Goal: Task Accomplishment & Management: Complete application form

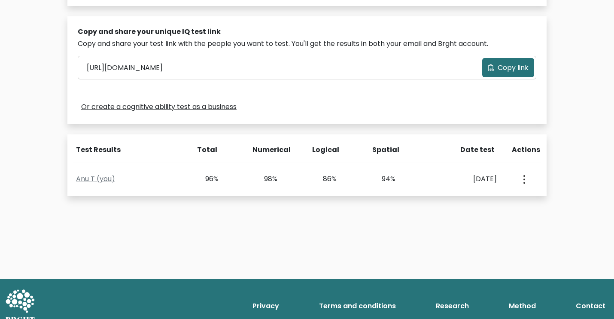
scroll to position [254, 0]
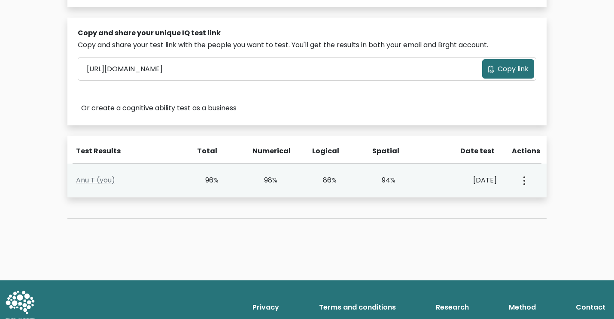
click at [523, 184] on icon "button" at bounding box center [524, 180] width 2 height 9
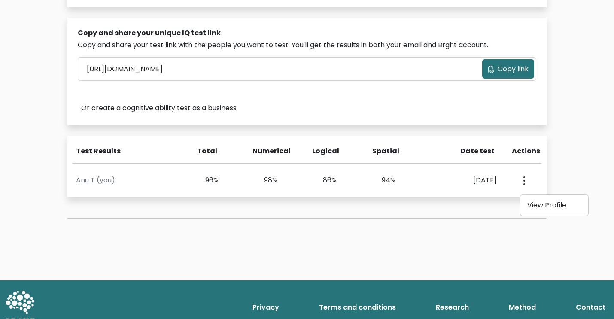
click at [400, 261] on div "Test the IQ of other people 40 questions 30 minutes English Create your unique …" at bounding box center [307, 37] width 614 height 487
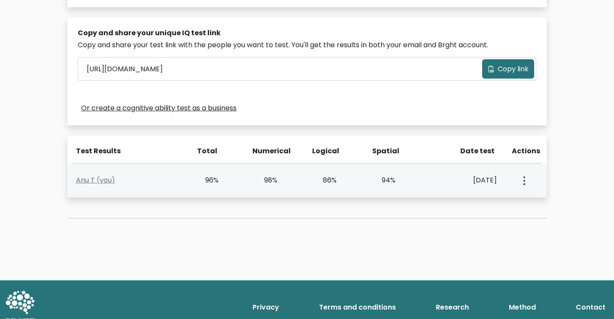
click at [185, 167] on div "Anu T (you) 96% 98% 86% 94% Feb. 14, 2025 View Profile" at bounding box center [306, 181] width 479 height 34
click at [89, 179] on link "Anu T (you)" at bounding box center [95, 180] width 39 height 10
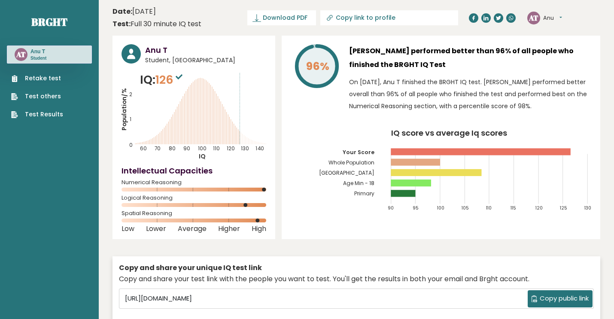
drag, startPoint x: 157, startPoint y: 81, endPoint x: 195, endPoint y: 80, distance: 38.6
click at [195, 80] on div "IQ: 126 Population/% IQ 0 1 2 60 70 80 90 100 110 120 130 140" at bounding box center [193, 115] width 145 height 89
drag, startPoint x: 175, startPoint y: 80, endPoint x: 151, endPoint y: 81, distance: 24.0
click at [151, 81] on p "IQ: 126" at bounding box center [162, 79] width 45 height 17
click at [151, 82] on p "IQ: 126" at bounding box center [162, 79] width 45 height 17
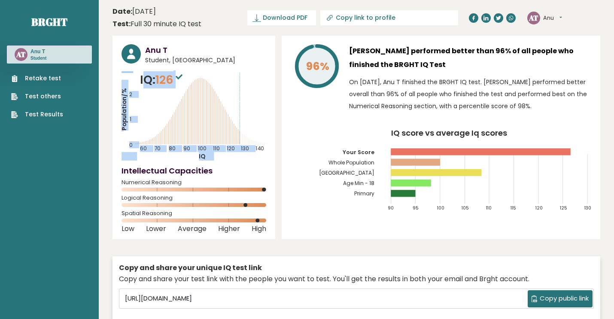
drag, startPoint x: 145, startPoint y: 82, endPoint x: 215, endPoint y: 82, distance: 69.5
click at [215, 82] on div "IQ: 126 Population/% IQ 0 1 2 60 70 80 90 100 110 120 130 140" at bounding box center [193, 115] width 145 height 89
click at [196, 73] on icon "Population/% IQ 0 1 2 60 70 80 90 100 110 120 130 140" at bounding box center [193, 115] width 145 height 89
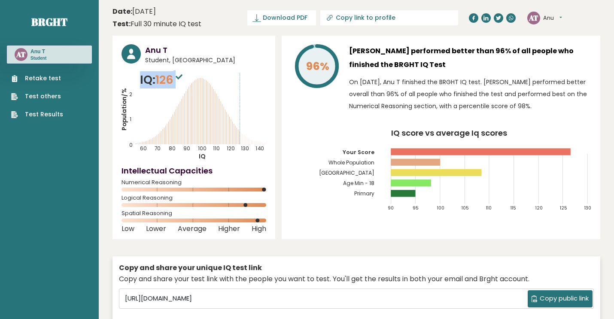
drag, startPoint x: 141, startPoint y: 76, endPoint x: 178, endPoint y: 77, distance: 37.3
click at [178, 77] on p "IQ: 126" at bounding box center [162, 79] width 45 height 17
drag, startPoint x: 119, startPoint y: 179, endPoint x: 206, endPoint y: 174, distance: 86.4
click at [200, 175] on div "Anu T Student, Mongolia IQ: 126 Population/% IQ 0 1 2 60 70 80 90 100 110 120 1…" at bounding box center [193, 137] width 163 height 203
click at [246, 167] on h4 "Intellectual Capacities" at bounding box center [193, 171] width 145 height 12
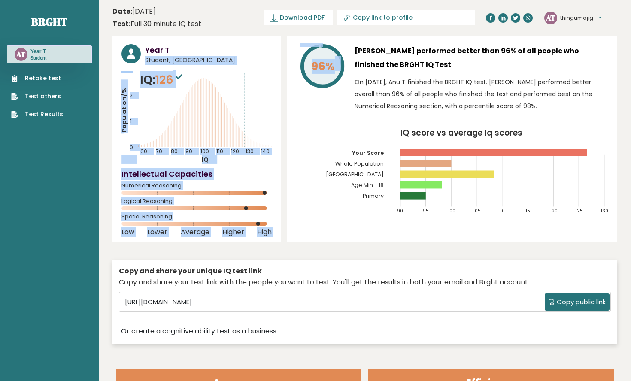
drag, startPoint x: 272, startPoint y: 44, endPoint x: 342, endPoint y: 63, distance: 72.3
click at [342, 63] on div "Year T Student, Mongolia IQ: 126 Population/% IQ 0 1 2 60 70 80 90 100 110 120 …" at bounding box center [364, 192] width 505 height 312
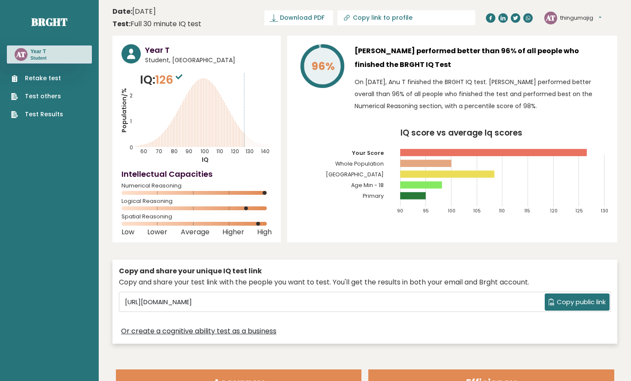
click at [325, 115] on div "96%" at bounding box center [321, 80] width 51 height 72
drag, startPoint x: 133, startPoint y: 12, endPoint x: 209, endPoint y: 12, distance: 76.0
click at [209, 12] on header "Date: February 14, 2025 Test: Full 30 minute IQ test Download PDF Downloading..…" at bounding box center [364, 17] width 505 height 27
drag, startPoint x: 138, startPoint y: 21, endPoint x: 206, endPoint y: 22, distance: 68.2
click at [206, 22] on header "Date: February 14, 2025 Test: Full 30 minute IQ test Download PDF Downloading..…" at bounding box center [364, 17] width 505 height 27
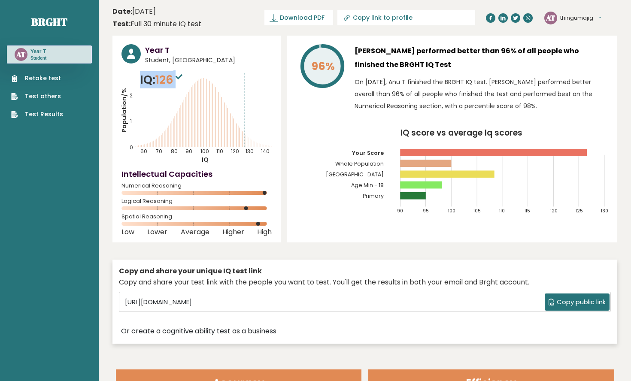
drag, startPoint x: 140, startPoint y: 80, endPoint x: 179, endPoint y: 79, distance: 39.5
click at [179, 79] on p "IQ: 126" at bounding box center [162, 79] width 45 height 17
drag, startPoint x: 139, startPoint y: 146, endPoint x: 133, endPoint y: 147, distance: 5.2
click at [133, 146] on text "0" at bounding box center [130, 108] width 18 height 85
click at [185, 182] on div "Intellectual Capacities Numerical Reasoning" at bounding box center [196, 183] width 150 height 30
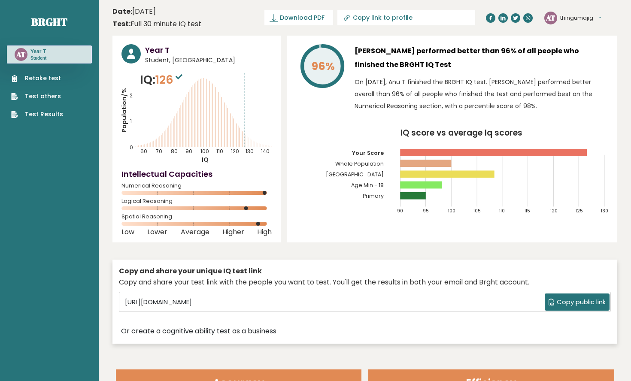
drag, startPoint x: 123, startPoint y: 186, endPoint x: 232, endPoint y: 187, distance: 109.0
click at [232, 187] on span "Numerical Reasoning" at bounding box center [196, 185] width 150 height 3
click at [167, 184] on span "Numerical Reasoning" at bounding box center [196, 185] width 150 height 3
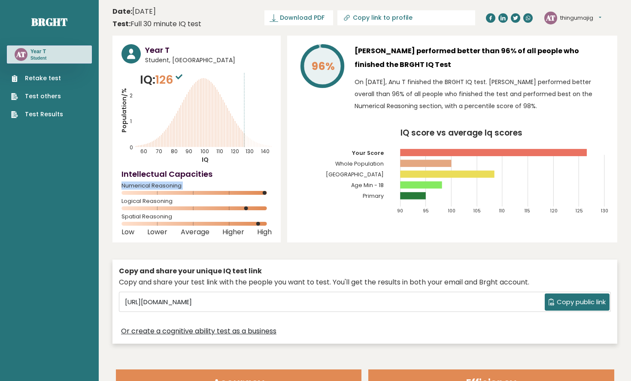
click at [244, 183] on div "Intellectual Capacities Numerical Reasoning" at bounding box center [196, 183] width 150 height 30
drag, startPoint x: 335, startPoint y: 164, endPoint x: 389, endPoint y: 164, distance: 54.5
click at [389, 164] on text "Whole Population" at bounding box center [356, 150] width 76 height 35
drag, startPoint x: 357, startPoint y: 175, endPoint x: 382, endPoint y: 175, distance: 25.7
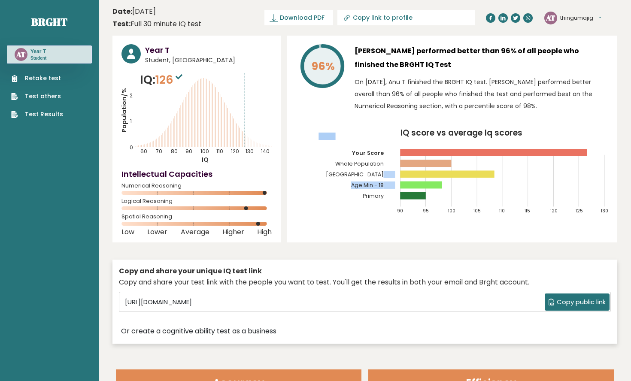
click at [382, 175] on icon "IQ score vs average Iq scores 90 95 100 105 110 115 120 125 130 Your Score Whol…" at bounding box center [452, 175] width 312 height 92
click at [382, 175] on text "Mongolia" at bounding box center [356, 155] width 76 height 45
drag, startPoint x: 133, startPoint y: 149, endPoint x: 121, endPoint y: 149, distance: 12.9
click at [121, 149] on div "Anu T Student, Mongolia IQ: 126 Population/% IQ 0 1 2 60 70 80 90 100 110 120 1…" at bounding box center [196, 139] width 168 height 207
click at [130, 149] on tspan "0" at bounding box center [131, 147] width 3 height 7
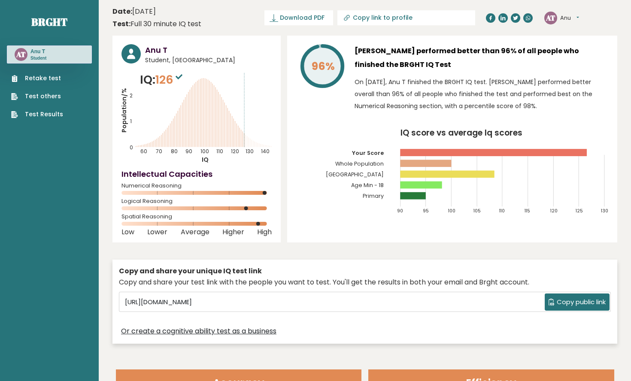
click at [130, 146] on tspan "0" at bounding box center [131, 147] width 3 height 7
click at [131, 121] on tspan "1" at bounding box center [131, 121] width 2 height 7
click at [131, 95] on tspan "2" at bounding box center [131, 95] width 3 height 7
click at [56, 78] on link "Retake test" at bounding box center [37, 78] width 52 height 9
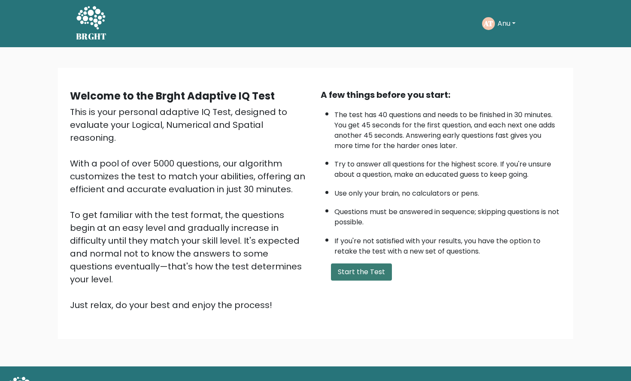
click at [368, 271] on button "Start the Test" at bounding box center [361, 271] width 61 height 17
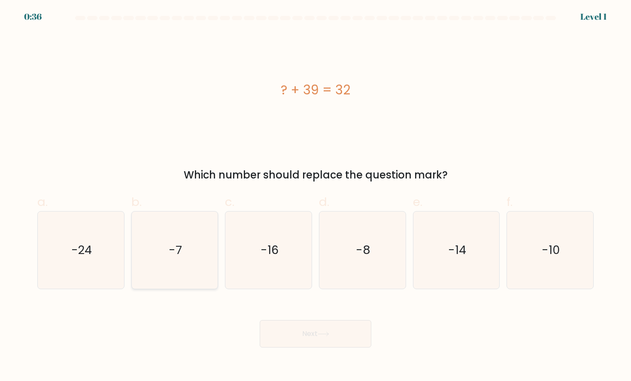
click at [197, 259] on icon "-7" at bounding box center [174, 250] width 77 height 77
click at [315, 196] on input "b. -7" at bounding box center [315, 194] width 0 height 6
radio input "true"
click at [311, 340] on button "Next" at bounding box center [316, 333] width 112 height 27
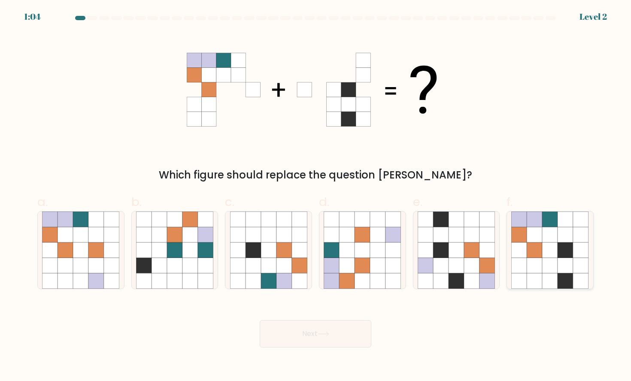
click at [547, 267] on icon at bounding box center [549, 265] width 15 height 15
click at [316, 196] on input "f." at bounding box center [315, 194] width 0 height 6
radio input "true"
click at [342, 336] on button "Next" at bounding box center [316, 333] width 112 height 27
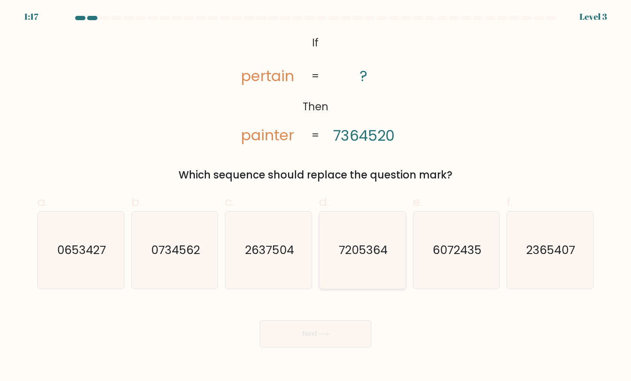
click at [349, 254] on text "7205364" at bounding box center [363, 250] width 49 height 16
click at [316, 196] on input "d. 7205364" at bounding box center [315, 194] width 0 height 6
radio input "true"
click at [334, 330] on button "Next" at bounding box center [316, 333] width 112 height 27
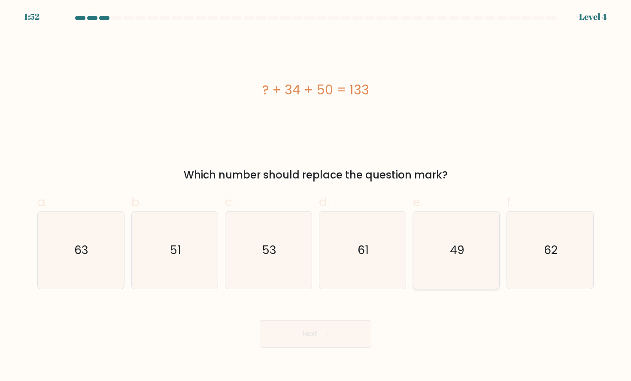
click at [466, 245] on icon "49" at bounding box center [456, 250] width 77 height 77
click at [316, 196] on input "e. 49" at bounding box center [315, 194] width 0 height 6
radio input "true"
click at [342, 339] on button "Next" at bounding box center [316, 333] width 112 height 27
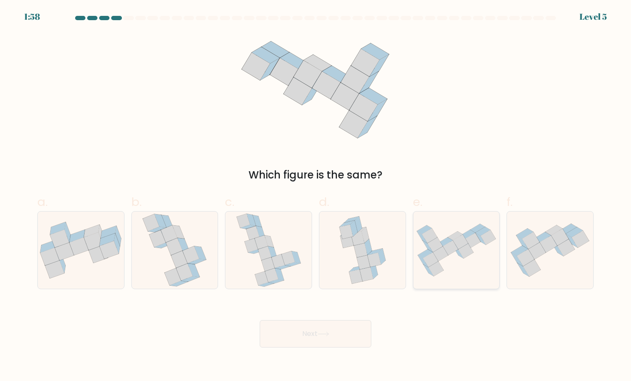
click at [452, 263] on icon at bounding box center [456, 250] width 86 height 62
click at [316, 196] on input "e." at bounding box center [315, 194] width 0 height 6
radio input "true"
click at [355, 336] on button "Next" at bounding box center [316, 333] width 112 height 27
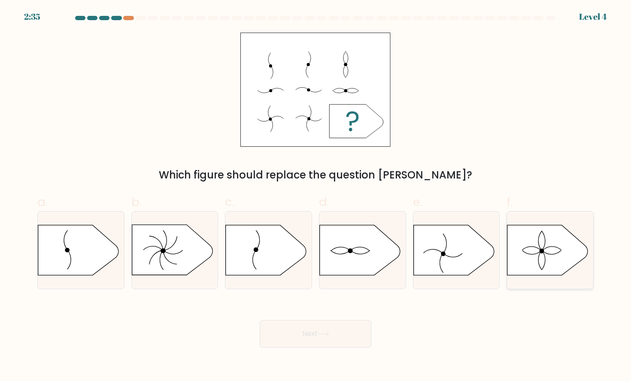
click at [539, 257] on icon at bounding box center [547, 250] width 81 height 50
click at [316, 196] on input "f." at bounding box center [315, 194] width 0 height 6
radio input "true"
click at [326, 332] on icon at bounding box center [324, 334] width 12 height 5
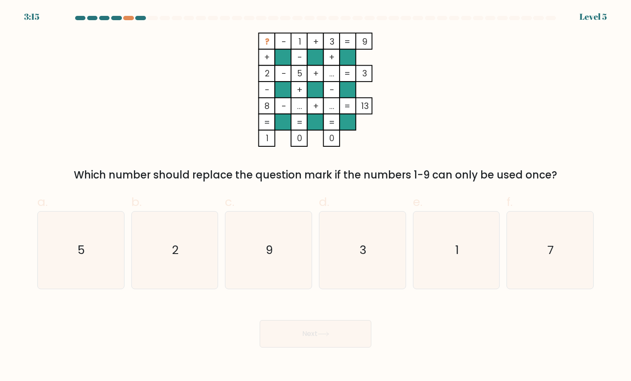
click at [128, 14] on div "3:15 Level 5" at bounding box center [315, 11] width 631 height 23
click at [128, 15] on div "3:14 Level 5" at bounding box center [315, 11] width 631 height 23
click at [128, 17] on div at bounding box center [128, 18] width 10 height 4
drag, startPoint x: 261, startPoint y: 176, endPoint x: 579, endPoint y: 176, distance: 318.0
click at [579, 176] on div "Which number should replace the question mark if the numbers 1-9 can only be us…" at bounding box center [315, 174] width 546 height 15
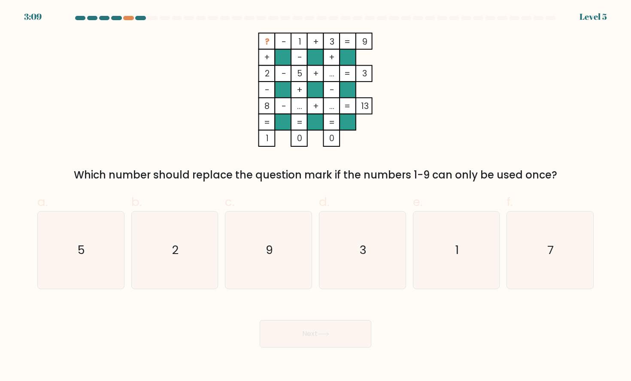
click at [579, 176] on div "Which number should replace the question mark if the numbers 1-9 can only be us…" at bounding box center [315, 174] width 546 height 15
click at [589, 266] on div "7" at bounding box center [549, 250] width 87 height 78
click at [316, 196] on input "f. 7" at bounding box center [315, 194] width 0 height 6
radio input "true"
click at [351, 335] on button "Next" at bounding box center [316, 333] width 112 height 27
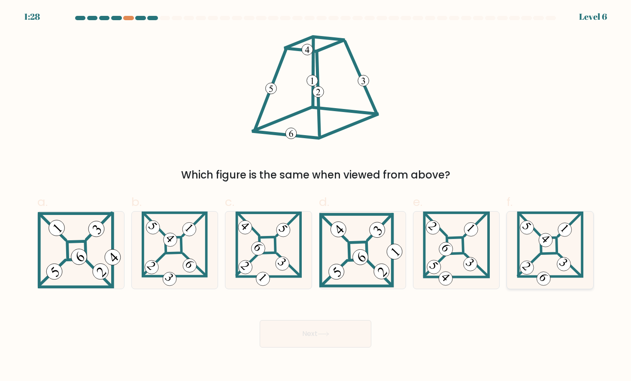
click at [528, 273] on 849 at bounding box center [526, 267] width 19 height 19
click at [316, 196] on input "f." at bounding box center [315, 194] width 0 height 6
radio input "true"
click at [321, 342] on button "Next" at bounding box center [316, 333] width 112 height 27
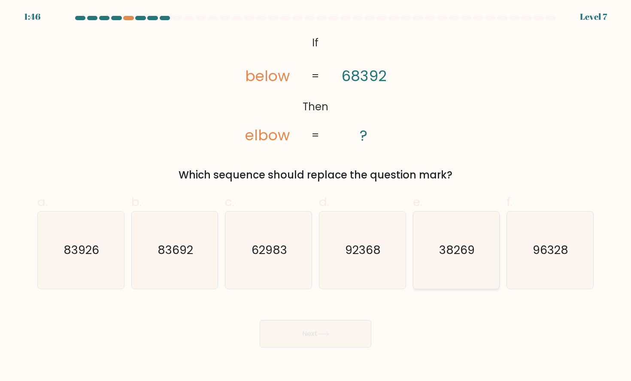
click at [456, 276] on icon "38269" at bounding box center [456, 250] width 77 height 77
click at [316, 196] on input "e. 38269" at bounding box center [315, 194] width 0 height 6
radio input "true"
click at [338, 342] on button "Next" at bounding box center [316, 333] width 112 height 27
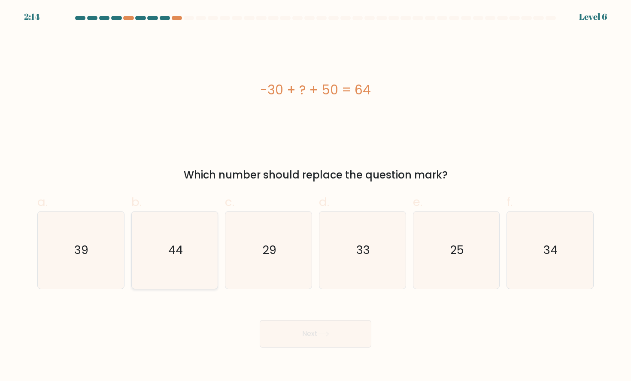
click at [188, 242] on icon "44" at bounding box center [174, 250] width 77 height 77
click at [315, 196] on input "b. 44" at bounding box center [315, 194] width 0 height 6
radio input "true"
click at [291, 337] on button "Next" at bounding box center [316, 333] width 112 height 27
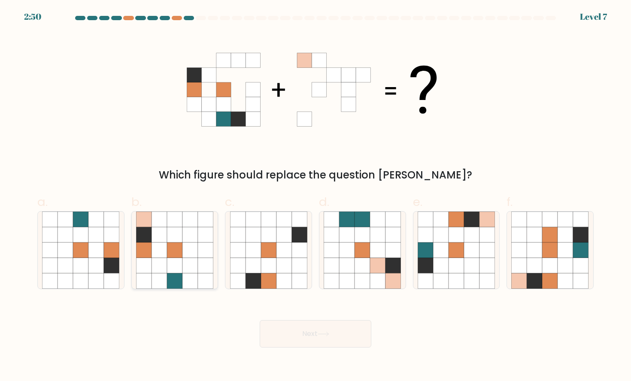
click at [182, 251] on icon at bounding box center [174, 249] width 15 height 15
click at [315, 196] on input "b." at bounding box center [315, 194] width 0 height 6
radio input "true"
click at [316, 332] on button "Next" at bounding box center [316, 333] width 112 height 27
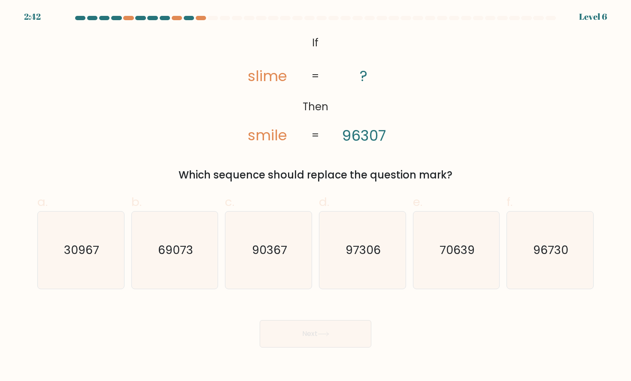
click at [316, 341] on button "Next" at bounding box center [316, 333] width 112 height 27
click at [462, 159] on div "@import url('https://fonts.googleapis.com/css?family=Abril+Fatface:400,100,100i…" at bounding box center [315, 108] width 566 height 150
click at [285, 259] on icon "90367" at bounding box center [268, 250] width 77 height 77
click at [315, 196] on input "c. 90367" at bounding box center [315, 194] width 0 height 6
radio input "true"
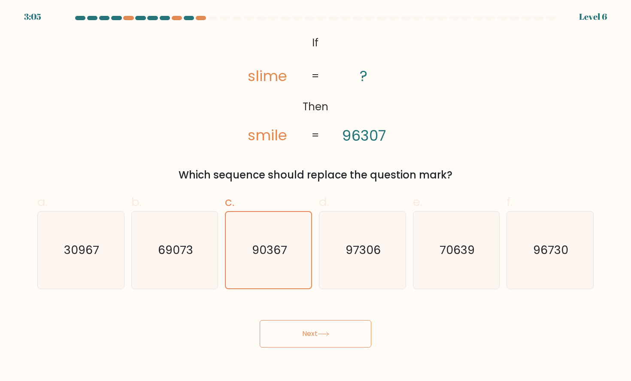
click at [299, 336] on button "Next" at bounding box center [316, 333] width 112 height 27
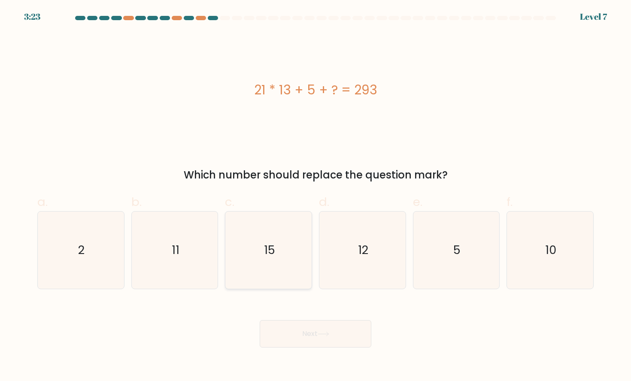
click at [287, 234] on icon "15" at bounding box center [268, 250] width 77 height 77
click at [315, 196] on input "c. 15" at bounding box center [315, 194] width 0 height 6
radio input "true"
click at [329, 333] on icon at bounding box center [324, 334] width 12 height 5
click at [338, 338] on button "Next" at bounding box center [316, 333] width 112 height 27
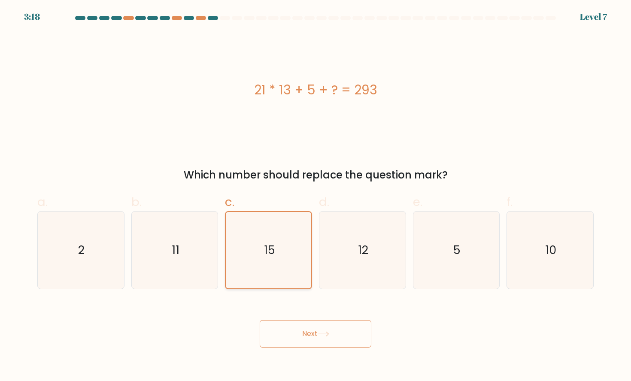
click at [282, 262] on icon "15" at bounding box center [268, 250] width 76 height 76
click at [315, 196] on input "c. 15" at bounding box center [315, 194] width 0 height 6
click at [295, 324] on button "Next" at bounding box center [316, 333] width 112 height 27
click at [301, 327] on button "Next" at bounding box center [316, 333] width 112 height 27
click at [313, 346] on button "Next" at bounding box center [316, 333] width 112 height 27
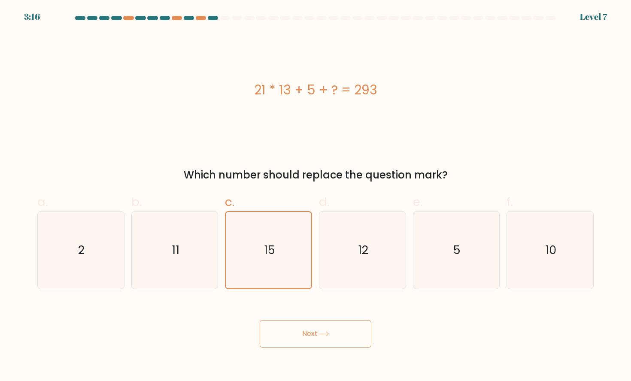
click at [313, 333] on button "Next" at bounding box center [316, 333] width 112 height 27
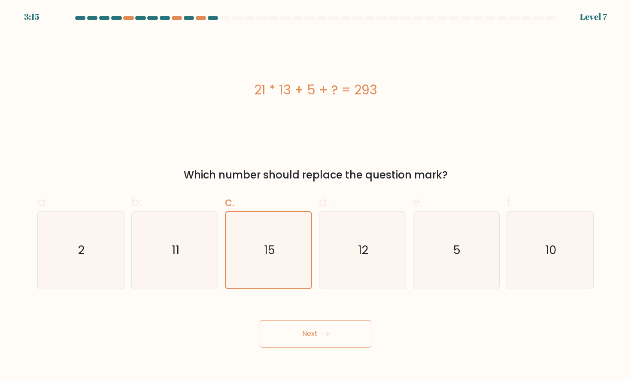
click at [313, 333] on button "Next" at bounding box center [316, 333] width 112 height 27
click at [451, 373] on body "3:13 Level 7 a." at bounding box center [315, 190] width 631 height 381
click at [352, 328] on button "Next" at bounding box center [316, 333] width 112 height 27
click at [322, 336] on icon at bounding box center [324, 334] width 12 height 5
click at [312, 329] on button "Next" at bounding box center [316, 333] width 112 height 27
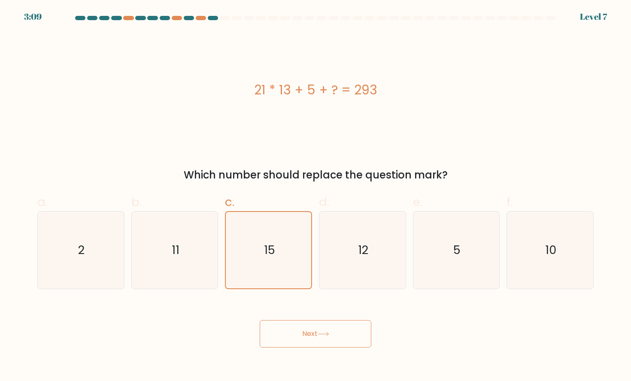
click at [309, 334] on button "Next" at bounding box center [316, 333] width 112 height 27
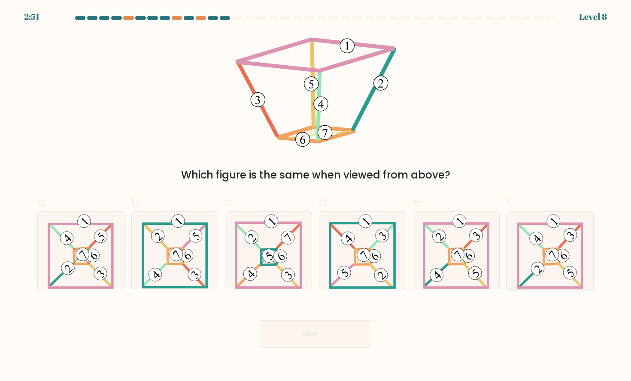
click at [552, 276] on icon at bounding box center [550, 250] width 67 height 77
click at [316, 196] on input "f." at bounding box center [315, 194] width 0 height 6
radio input "true"
click at [355, 328] on button "Next" at bounding box center [316, 333] width 112 height 27
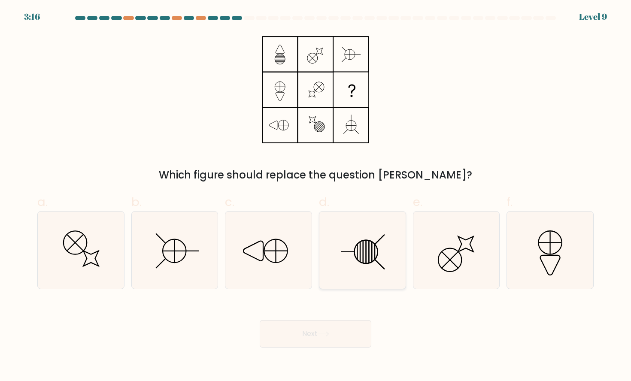
click at [394, 274] on icon at bounding box center [362, 250] width 77 height 77
click at [316, 196] on input "d." at bounding box center [315, 194] width 0 height 6
radio input "true"
click at [320, 336] on icon at bounding box center [324, 334] width 12 height 5
click at [319, 332] on button "Next" at bounding box center [316, 333] width 112 height 27
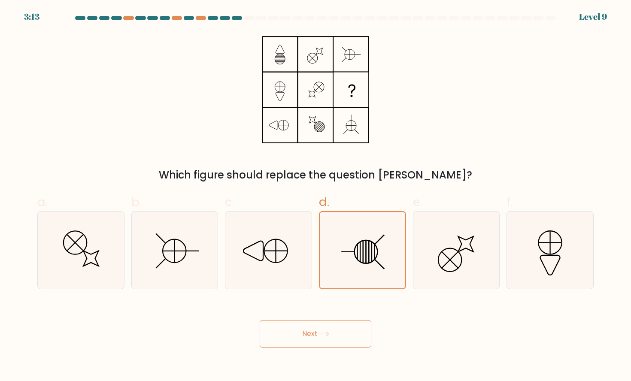
click at [319, 332] on button "Next" at bounding box center [316, 333] width 112 height 27
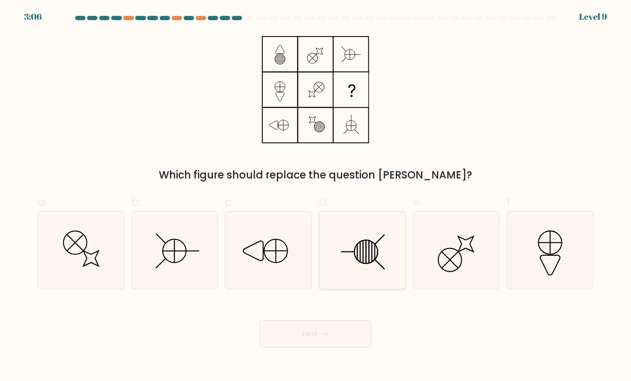
click at [345, 260] on icon at bounding box center [362, 250] width 77 height 77
click at [316, 196] on input "d." at bounding box center [315, 194] width 0 height 6
radio input "true"
click at [310, 334] on button "Next" at bounding box center [316, 333] width 112 height 27
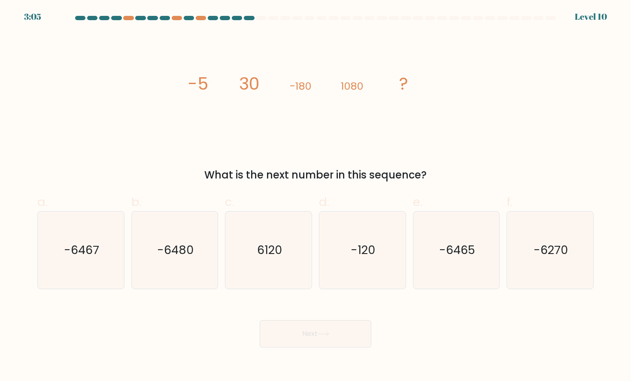
click at [306, 333] on button "Next" at bounding box center [316, 333] width 112 height 27
click at [461, 127] on div "image/svg+xml -5 30 -180 1080 ? What is the next number in this sequence?" at bounding box center [315, 108] width 566 height 150
click at [179, 251] on text "-6480" at bounding box center [175, 250] width 36 height 16
click at [315, 196] on input "b. -6480" at bounding box center [315, 194] width 0 height 6
radio input "true"
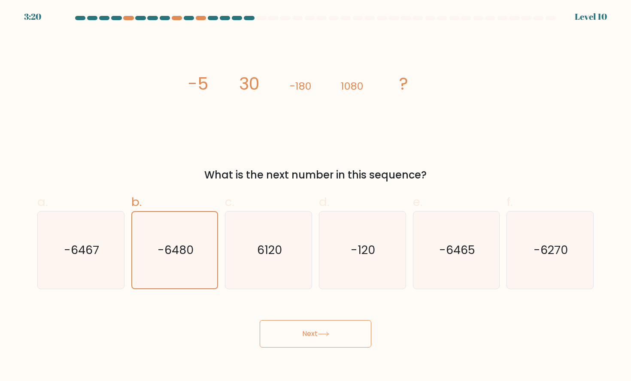
click at [314, 337] on button "Next" at bounding box center [316, 333] width 112 height 27
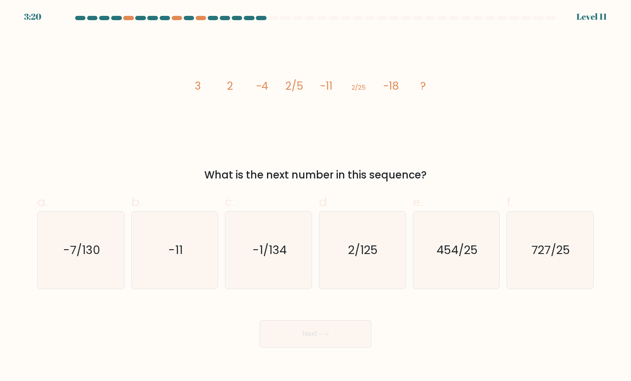
click at [309, 335] on button "Next" at bounding box center [316, 333] width 112 height 27
click at [471, 116] on div "image/svg+xml 3 2 -4 2/5 -11 2/25 -18 ? What is the next number in this sequenc…" at bounding box center [315, 108] width 566 height 150
click at [370, 267] on icon "2/125" at bounding box center [362, 250] width 77 height 77
click at [316, 196] on input "d. 2/125" at bounding box center [315, 194] width 0 height 6
radio input "true"
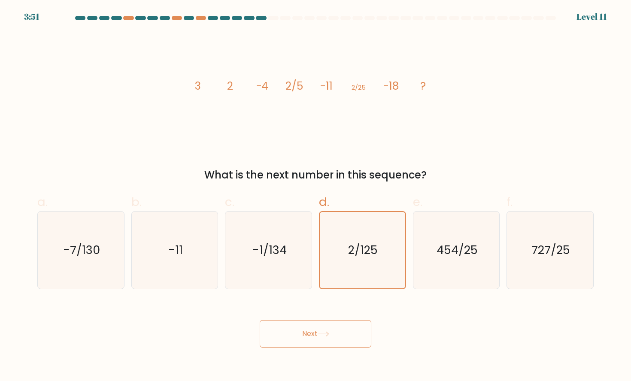
click at [317, 336] on button "Next" at bounding box center [316, 333] width 112 height 27
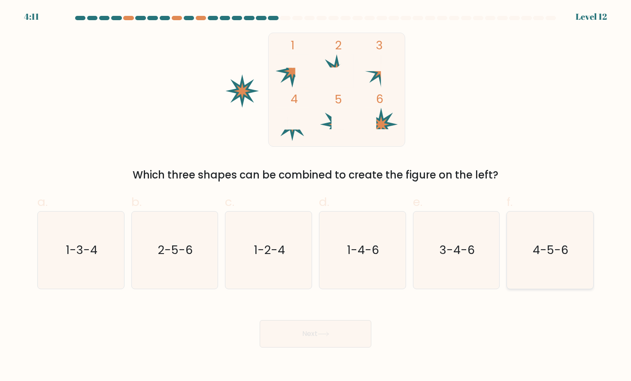
click at [552, 249] on text "4-5-6" at bounding box center [551, 250] width 36 height 16
click at [316, 196] on input "f. 4-5-6" at bounding box center [315, 194] width 0 height 6
radio input "true"
click at [328, 333] on icon at bounding box center [324, 334] width 12 height 5
click at [309, 333] on button "Next" at bounding box center [316, 333] width 112 height 27
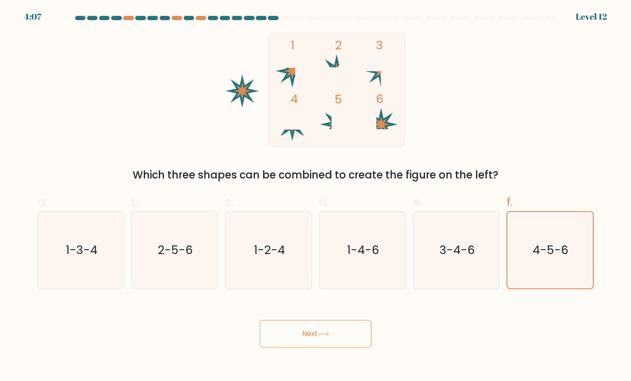
click at [309, 333] on button "Next" at bounding box center [316, 333] width 112 height 27
click at [562, 245] on text "4-5-6" at bounding box center [551, 250] width 36 height 16
click at [316, 196] on input "f. 4-5-6" at bounding box center [315, 194] width 0 height 6
click at [312, 330] on button "Next" at bounding box center [316, 333] width 112 height 27
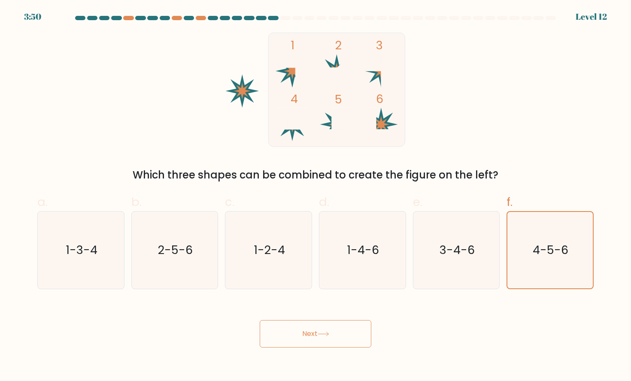
click at [312, 330] on button "Next" at bounding box center [316, 333] width 112 height 27
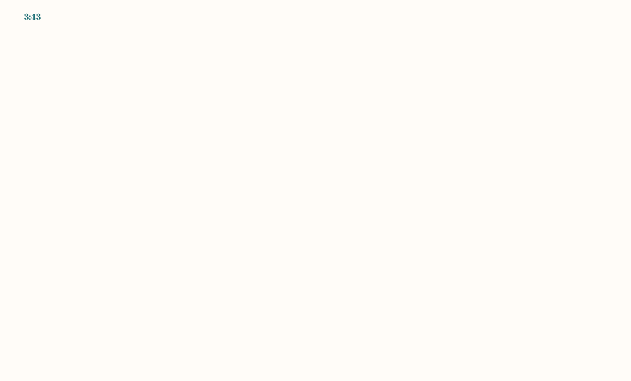
click at [385, 106] on body "3:43" at bounding box center [315, 190] width 631 height 381
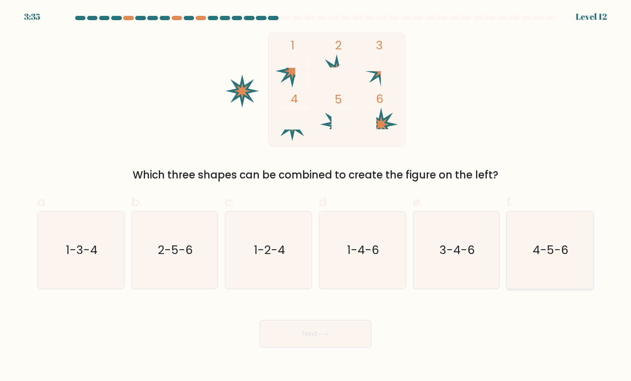
click at [532, 235] on icon "4-5-6" at bounding box center [549, 250] width 77 height 77
click at [316, 196] on input "f. 4-5-6" at bounding box center [315, 194] width 0 height 6
radio input "true"
click at [307, 332] on button "Next" at bounding box center [316, 333] width 112 height 27
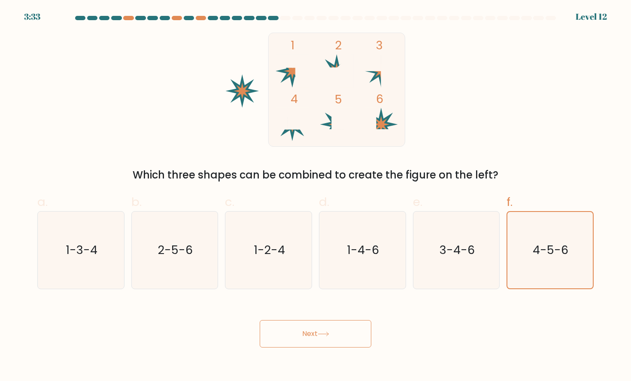
click at [307, 332] on button "Next" at bounding box center [316, 333] width 112 height 27
click at [326, 332] on icon at bounding box center [324, 334] width 12 height 5
click at [344, 332] on button "Next" at bounding box center [316, 333] width 112 height 27
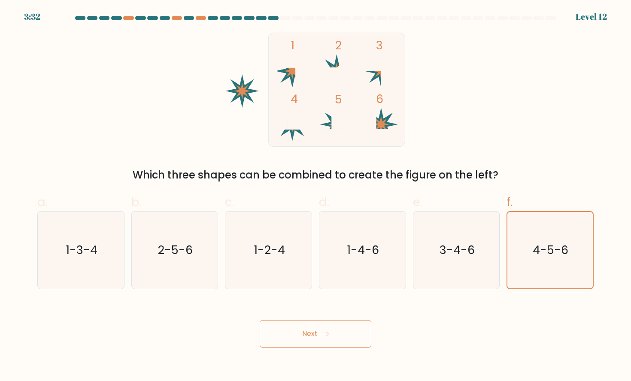
click at [284, 330] on button "Next" at bounding box center [316, 333] width 112 height 27
click at [179, 343] on div "Next" at bounding box center [315, 324] width 566 height 48
click at [351, 337] on button "Next" at bounding box center [316, 333] width 112 height 27
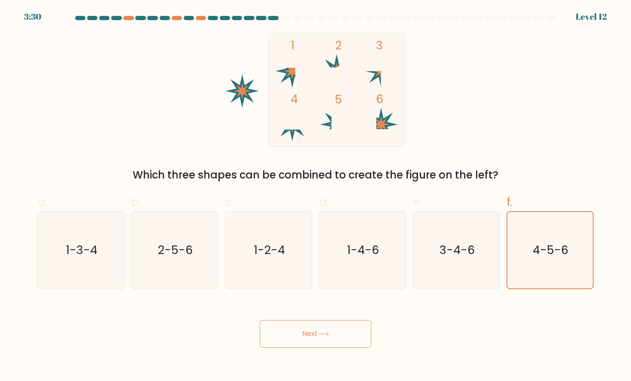
click at [351, 337] on button "Next" at bounding box center [316, 333] width 112 height 27
click at [321, 337] on button "Next" at bounding box center [316, 333] width 112 height 27
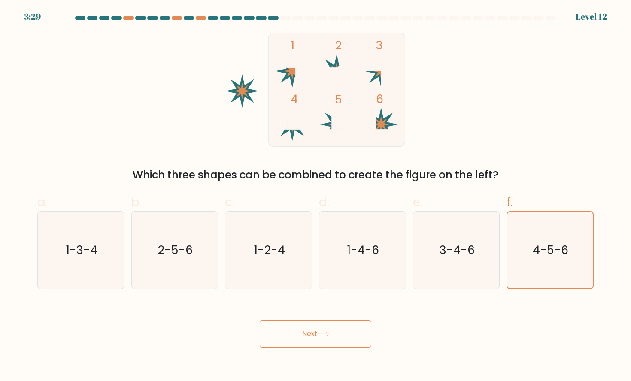
click at [321, 337] on button "Next" at bounding box center [316, 333] width 112 height 27
click at [545, 260] on icon "4-5-6" at bounding box center [550, 250] width 76 height 76
click at [316, 196] on input "f. 4-5-6" at bounding box center [315, 194] width 0 height 6
click at [544, 241] on icon "4-5-6" at bounding box center [550, 250] width 76 height 76
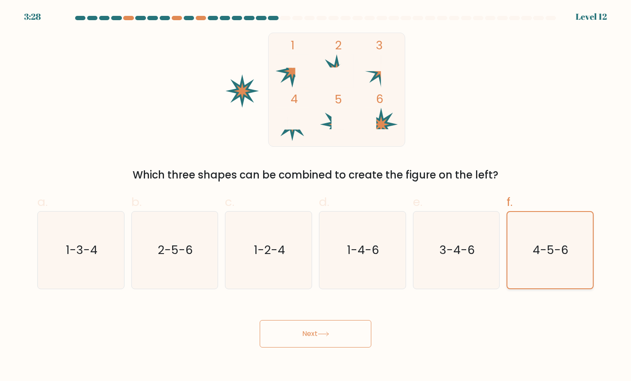
click at [316, 196] on input "f. 4-5-6" at bounding box center [315, 194] width 0 height 6
click at [329, 340] on button "Next" at bounding box center [316, 333] width 112 height 27
click at [501, 208] on div "e. 3-4-6" at bounding box center [456, 241] width 94 height 96
click at [501, 233] on div "e. 3-4-6" at bounding box center [456, 241] width 94 height 96
click at [468, 238] on icon "3-4-6" at bounding box center [456, 250] width 77 height 77
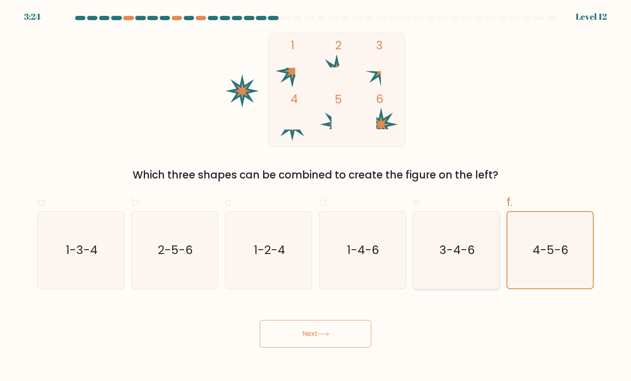
click at [316, 196] on input "e. 3-4-6" at bounding box center [315, 194] width 0 height 6
radio input "true"
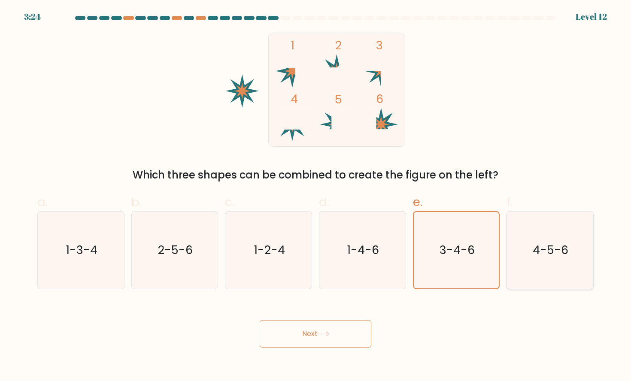
click at [552, 238] on icon "4-5-6" at bounding box center [549, 250] width 77 height 77
click at [316, 196] on input "f. 4-5-6" at bounding box center [315, 194] width 0 height 6
radio input "true"
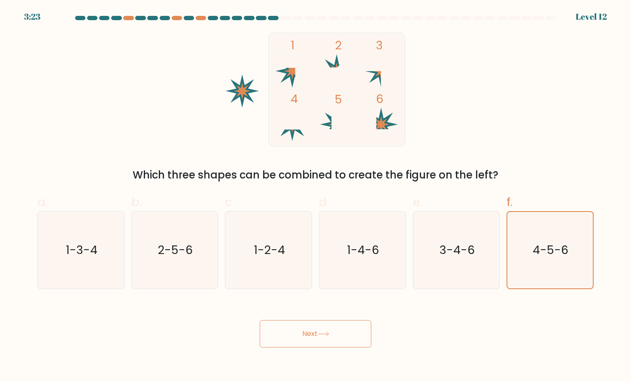
click at [318, 333] on button "Next" at bounding box center [316, 333] width 112 height 27
click at [302, 337] on button "Next" at bounding box center [316, 333] width 112 height 27
click at [302, 336] on button "Next" at bounding box center [316, 333] width 112 height 27
click at [297, 331] on button "Next" at bounding box center [316, 333] width 112 height 27
click at [311, 331] on button "Next" at bounding box center [316, 333] width 112 height 27
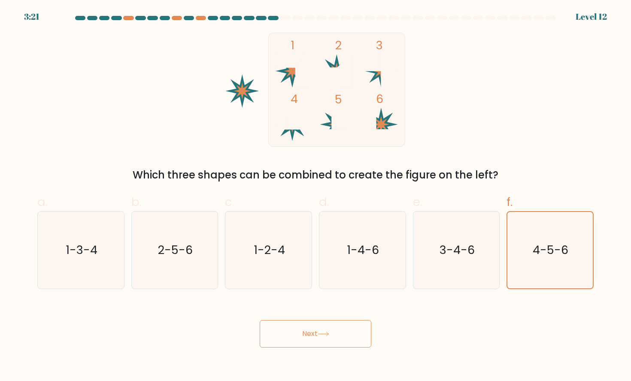
click at [311, 331] on button "Next" at bounding box center [316, 333] width 112 height 27
click at [263, 331] on button "Next" at bounding box center [316, 333] width 112 height 27
click at [263, 320] on button "Next" at bounding box center [316, 333] width 112 height 27
click at [279, 310] on div "Next" at bounding box center [315, 324] width 566 height 48
click at [318, 334] on button "Next" at bounding box center [316, 333] width 112 height 27
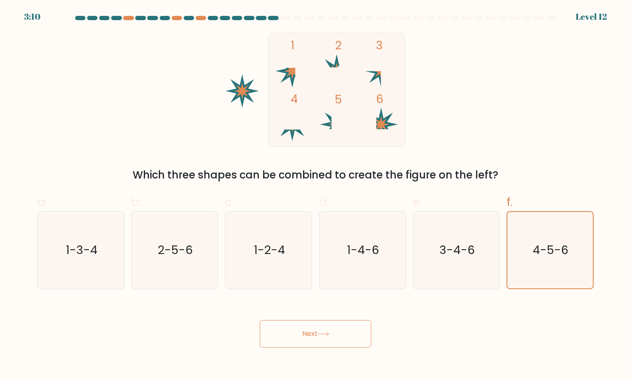
click at [318, 334] on button "Next" at bounding box center [316, 333] width 112 height 27
click at [296, 333] on button "Next" at bounding box center [316, 333] width 112 height 27
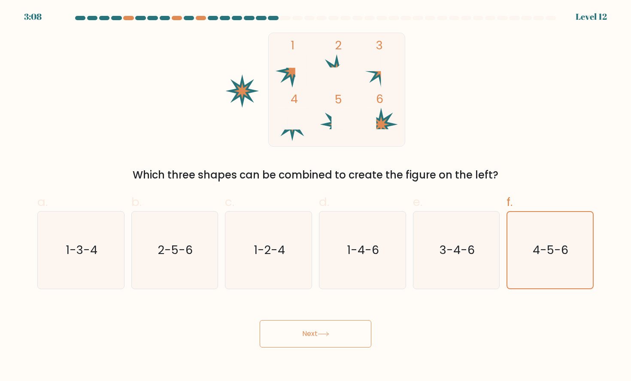
click at [303, 333] on button "Next" at bounding box center [316, 333] width 112 height 27
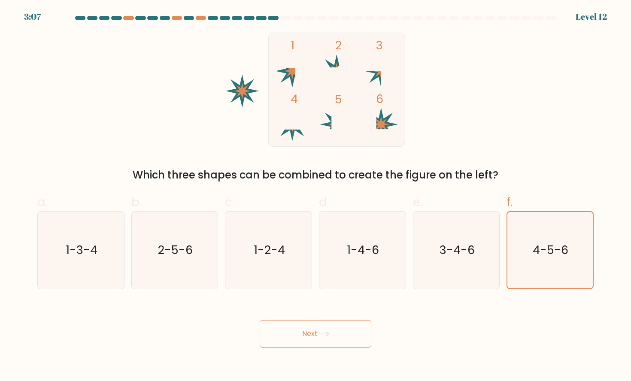
click at [303, 333] on button "Next" at bounding box center [316, 333] width 112 height 27
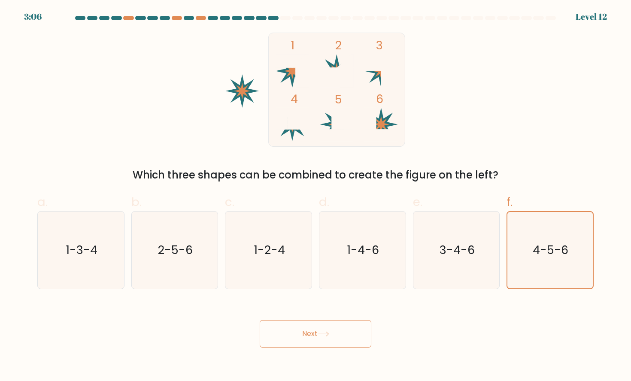
click at [303, 333] on button "Next" at bounding box center [316, 333] width 112 height 27
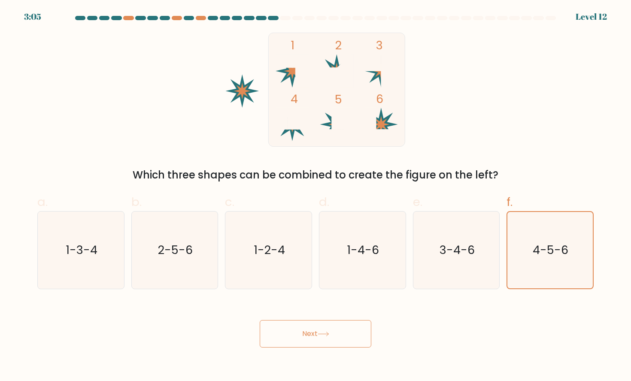
click at [303, 333] on button "Next" at bounding box center [316, 333] width 112 height 27
click at [332, 335] on button "Next" at bounding box center [316, 333] width 112 height 27
click at [338, 335] on button "Next" at bounding box center [316, 333] width 112 height 27
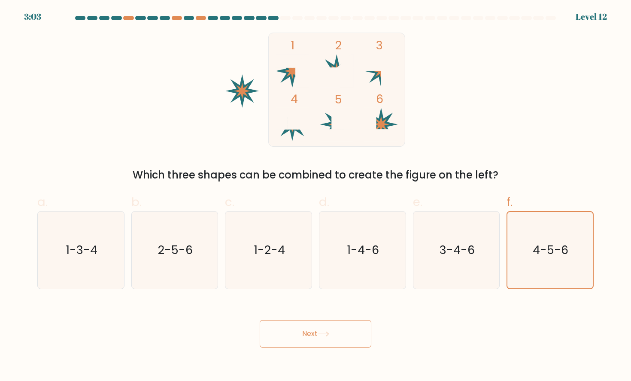
click at [339, 335] on button "Next" at bounding box center [316, 333] width 112 height 27
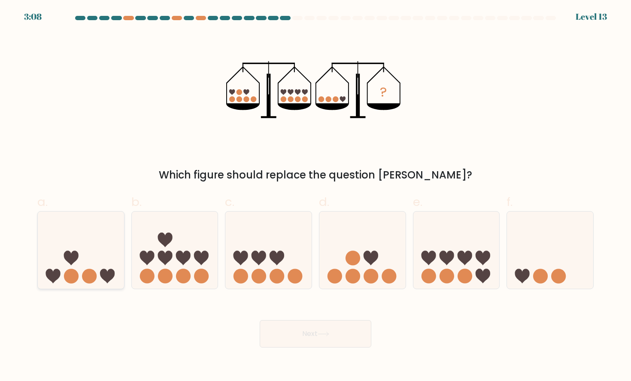
click at [85, 258] on icon at bounding box center [81, 250] width 86 height 71
click at [315, 196] on input "a." at bounding box center [315, 194] width 0 height 6
radio input "true"
click at [329, 334] on icon at bounding box center [324, 334] width 12 height 5
click at [300, 334] on button "Next" at bounding box center [316, 333] width 112 height 27
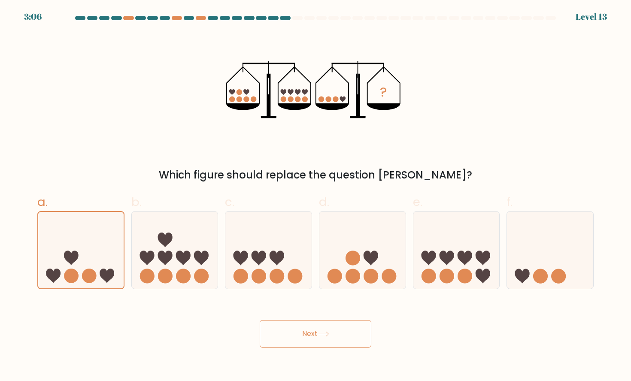
click at [300, 334] on button "Next" at bounding box center [316, 333] width 112 height 27
click at [317, 334] on button "Next" at bounding box center [316, 333] width 112 height 27
drag, startPoint x: 317, startPoint y: 334, endPoint x: 165, endPoint y: 108, distance: 272.7
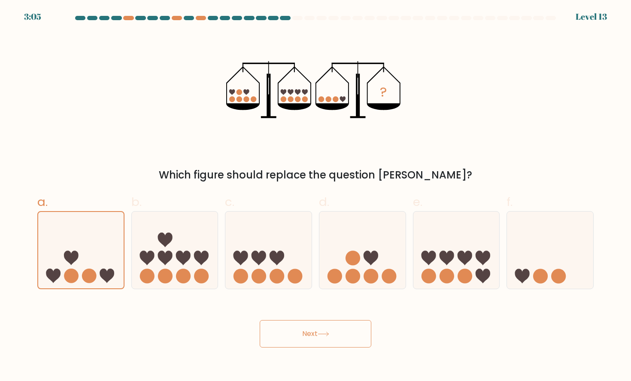
click at [298, 314] on div "Next" at bounding box center [315, 324] width 566 height 48
click at [79, 231] on icon at bounding box center [81, 250] width 86 height 71
click at [315, 196] on input "a." at bounding box center [315, 194] width 0 height 6
radio input "true"
click at [323, 322] on button "Next" at bounding box center [316, 333] width 112 height 27
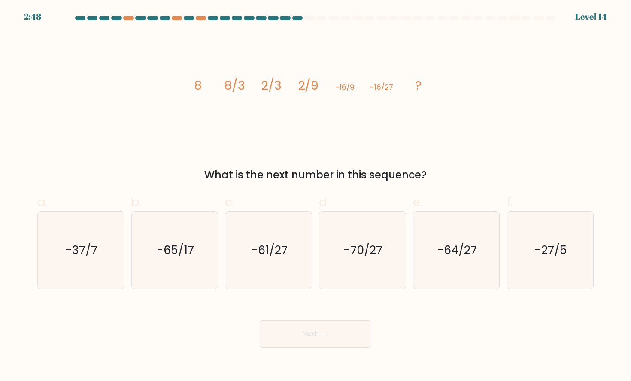
click at [304, 330] on button "Next" at bounding box center [316, 333] width 112 height 27
click at [460, 147] on div "image/svg+xml 8 8/3 2/3 2/9 -16/9 -16/27 ? What is the next number in this sequ…" at bounding box center [315, 108] width 566 height 150
click at [551, 263] on icon "-27/5" at bounding box center [549, 250] width 77 height 77
click at [316, 196] on input "f. -27/5" at bounding box center [315, 194] width 0 height 6
radio input "true"
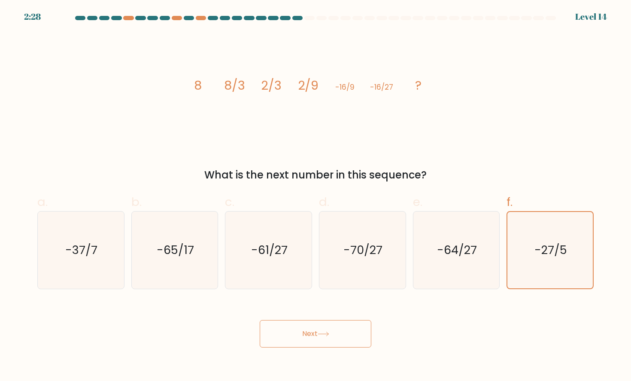
click at [301, 334] on button "Next" at bounding box center [316, 333] width 112 height 27
click at [312, 333] on button "Next" at bounding box center [316, 333] width 112 height 27
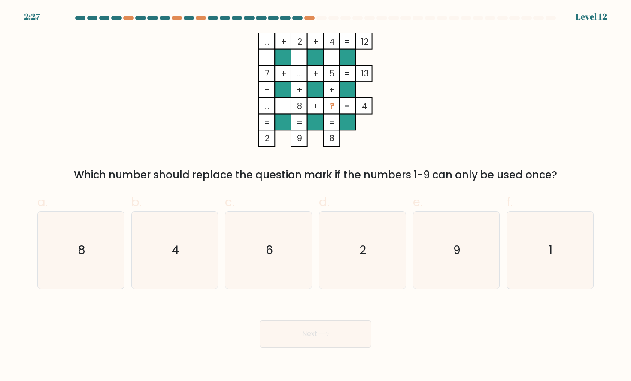
click at [312, 333] on button "Next" at bounding box center [316, 333] width 112 height 27
click at [341, 333] on button "Next" at bounding box center [316, 333] width 112 height 27
click at [456, 345] on div "Next" at bounding box center [315, 324] width 566 height 48
click at [451, 257] on icon "9" at bounding box center [456, 250] width 77 height 77
click at [316, 196] on input "e. 9" at bounding box center [315, 194] width 0 height 6
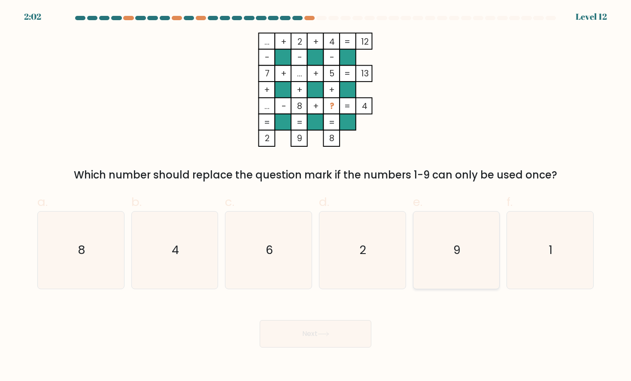
radio input "true"
click at [339, 333] on button "Next" at bounding box center [316, 333] width 112 height 27
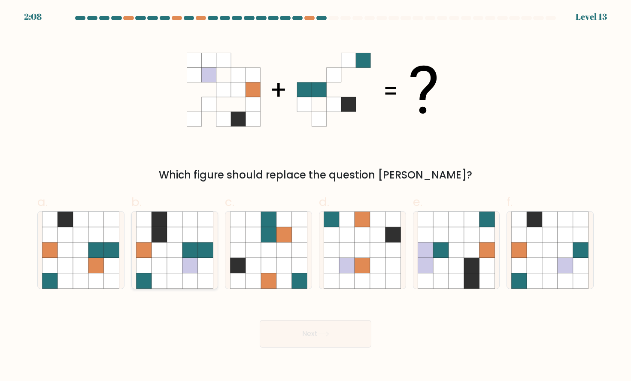
click at [165, 251] on icon at bounding box center [158, 249] width 15 height 15
click at [315, 196] on input "b." at bounding box center [315, 194] width 0 height 6
radio input "true"
click at [341, 335] on button "Next" at bounding box center [316, 333] width 112 height 27
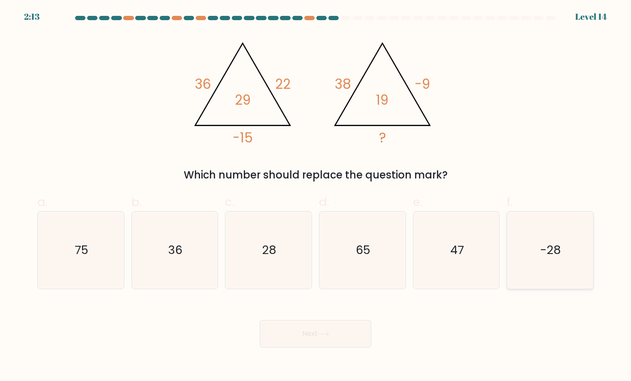
click at [565, 263] on icon "-28" at bounding box center [549, 250] width 77 height 77
click at [316, 196] on input "f. -28" at bounding box center [315, 194] width 0 height 6
radio input "true"
click at [336, 336] on button "Next" at bounding box center [316, 333] width 112 height 27
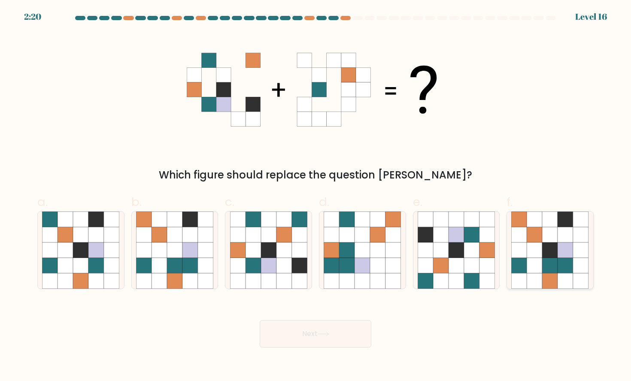
click at [566, 272] on icon at bounding box center [565, 265] width 15 height 15
click at [316, 196] on input "f." at bounding box center [315, 194] width 0 height 6
radio input "true"
click at [319, 332] on button "Next" at bounding box center [316, 333] width 112 height 27
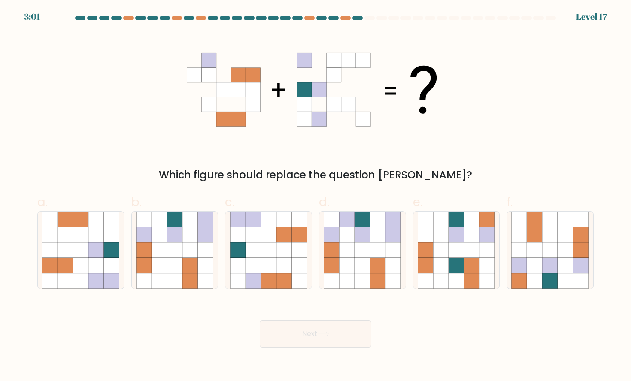
click at [314, 329] on button "Next" at bounding box center [316, 333] width 112 height 27
click at [479, 119] on div "Which figure should replace the question [PERSON_NAME]?" at bounding box center [315, 108] width 566 height 150
click at [159, 251] on icon at bounding box center [158, 249] width 15 height 15
click at [315, 196] on input "b." at bounding box center [315, 194] width 0 height 6
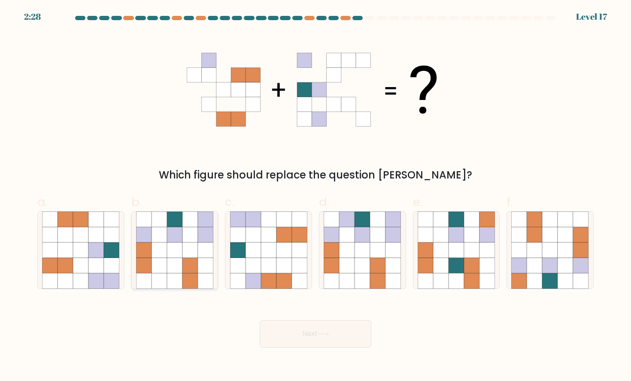
radio input "true"
click at [342, 331] on button "Next" at bounding box center [316, 333] width 112 height 27
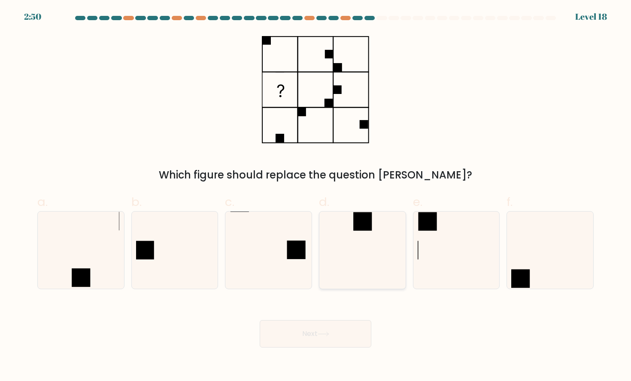
click at [371, 251] on icon at bounding box center [362, 250] width 77 height 77
click at [316, 196] on input "d." at bounding box center [315, 194] width 0 height 6
radio input "true"
click at [324, 328] on button "Next" at bounding box center [316, 333] width 112 height 27
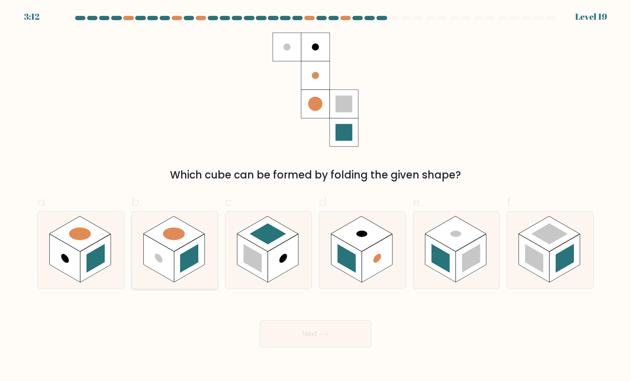
click at [191, 233] on rect at bounding box center [173, 233] width 61 height 35
click at [315, 196] on input "b." at bounding box center [315, 194] width 0 height 6
radio input "true"
click at [293, 334] on button "Next" at bounding box center [316, 333] width 112 height 27
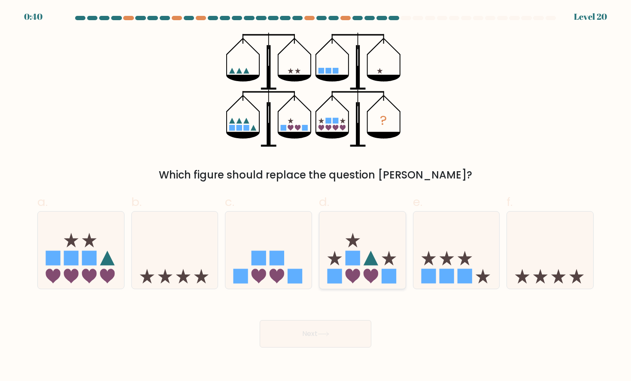
click at [352, 245] on icon at bounding box center [362, 250] width 86 height 71
click at [316, 196] on input "d." at bounding box center [315, 194] width 0 height 6
radio input "true"
click at [300, 337] on button "Next" at bounding box center [316, 333] width 112 height 27
click at [313, 332] on button "Next" at bounding box center [316, 333] width 112 height 27
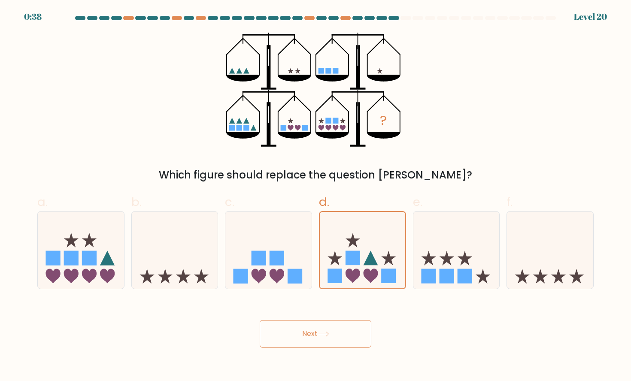
click at [313, 332] on button "Next" at bounding box center [316, 333] width 112 height 27
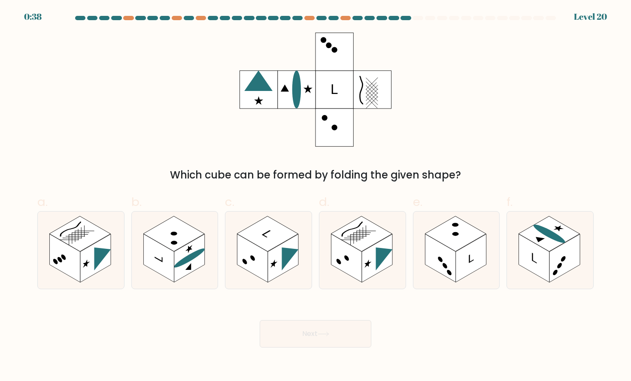
click at [341, 334] on button "Next" at bounding box center [316, 333] width 112 height 27
click at [445, 348] on body "1:22 Level 20" at bounding box center [315, 190] width 631 height 381
click at [176, 266] on ellipse at bounding box center [189, 257] width 31 height 25
click at [315, 196] on input "b." at bounding box center [315, 194] width 0 height 6
radio input "true"
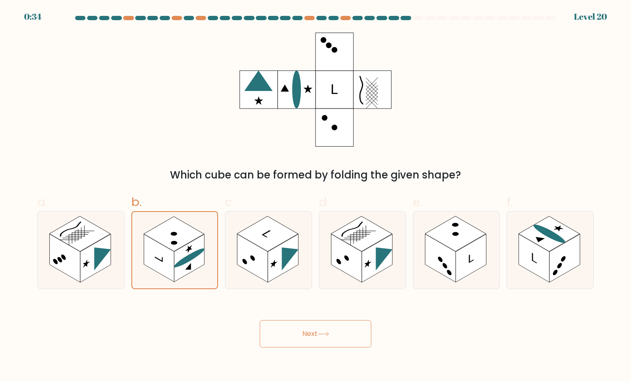
click at [352, 341] on button "Next" at bounding box center [316, 333] width 112 height 27
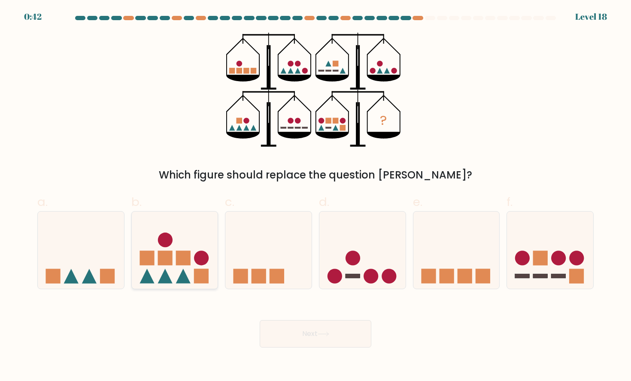
click at [179, 254] on rect at bounding box center [183, 258] width 15 height 15
click at [315, 196] on input "b." at bounding box center [315, 194] width 0 height 6
radio input "true"
click at [302, 337] on button "Next" at bounding box center [316, 333] width 112 height 27
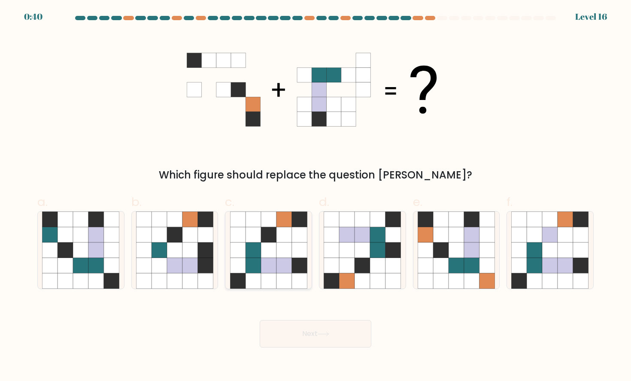
click at [275, 245] on icon at bounding box center [268, 249] width 15 height 15
click at [315, 196] on input "c." at bounding box center [315, 194] width 0 height 6
radio input "true"
click at [317, 334] on button "Next" at bounding box center [316, 333] width 112 height 27
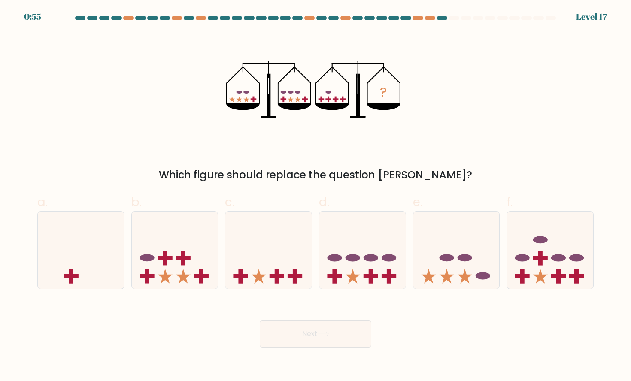
click at [263, 210] on label "c." at bounding box center [268, 241] width 87 height 96
click at [315, 196] on input "c." at bounding box center [315, 194] width 0 height 6
radio input "true"
click at [344, 336] on button "Next" at bounding box center [316, 333] width 112 height 27
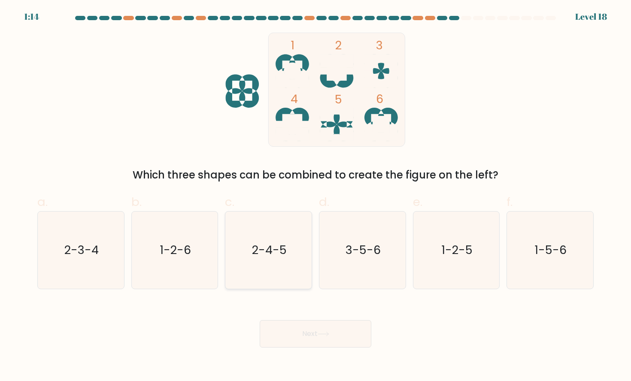
click at [275, 275] on icon "2-4-5" at bounding box center [268, 250] width 77 height 77
click at [315, 196] on input "c. 2-4-5" at bounding box center [315, 194] width 0 height 6
radio input "true"
click at [321, 336] on icon at bounding box center [324, 334] width 12 height 5
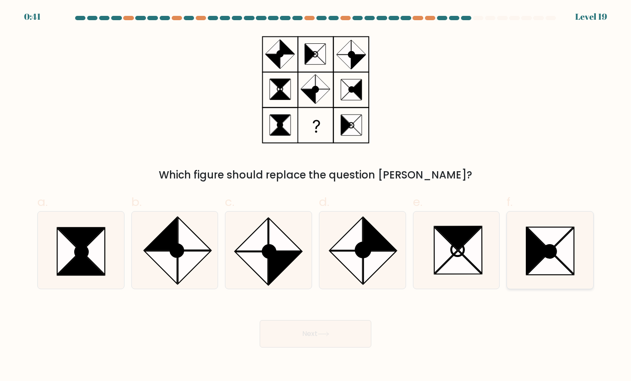
click at [547, 248] on icon at bounding box center [549, 251] width 12 height 12
click at [316, 196] on input "f." at bounding box center [315, 194] width 0 height 6
radio input "true"
click at [95, 254] on icon at bounding box center [93, 251] width 23 height 46
click at [315, 196] on input "a." at bounding box center [315, 194] width 0 height 6
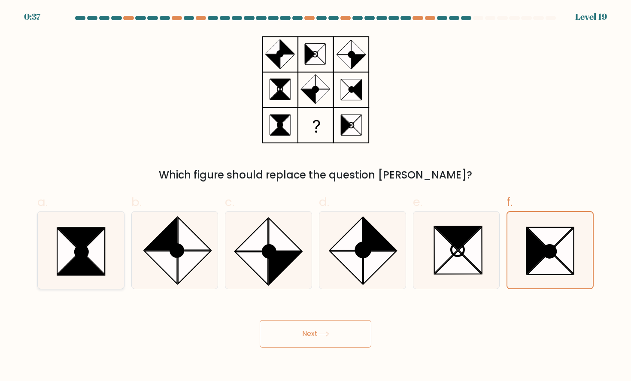
radio input "true"
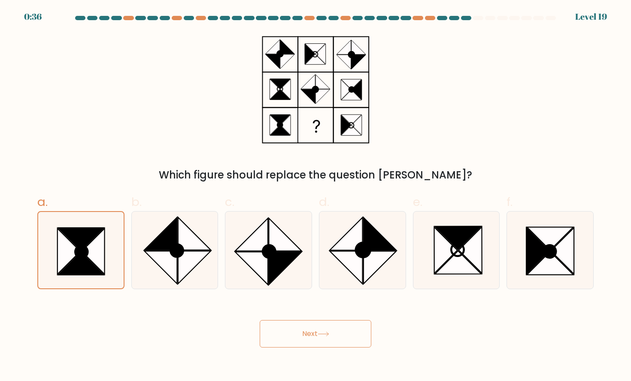
click at [319, 336] on button "Next" at bounding box center [316, 333] width 112 height 27
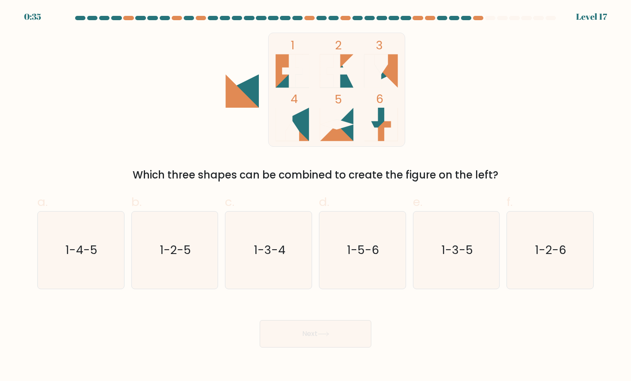
click at [307, 331] on button "Next" at bounding box center [316, 333] width 112 height 27
click at [461, 327] on div "Next" at bounding box center [315, 324] width 566 height 48
click at [548, 249] on text "1-2-6" at bounding box center [550, 250] width 31 height 16
click at [316, 196] on input "f. 1-2-6" at bounding box center [315, 194] width 0 height 6
radio input "true"
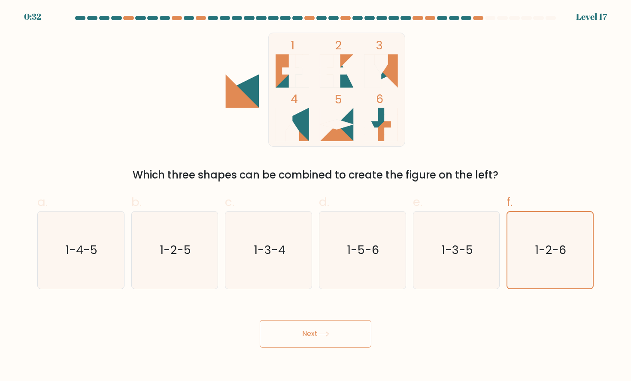
click at [325, 336] on icon at bounding box center [324, 334] width 12 height 5
click at [324, 336] on icon at bounding box center [324, 334] width 12 height 5
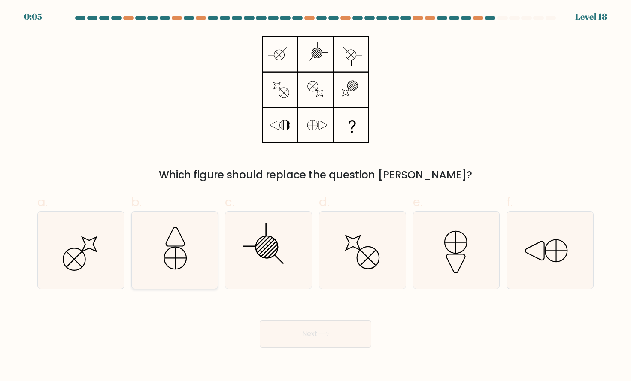
click at [195, 253] on icon at bounding box center [174, 250] width 77 height 77
click at [315, 196] on input "b." at bounding box center [315, 194] width 0 height 6
radio input "true"
click at [313, 339] on button "Next" at bounding box center [316, 333] width 112 height 27
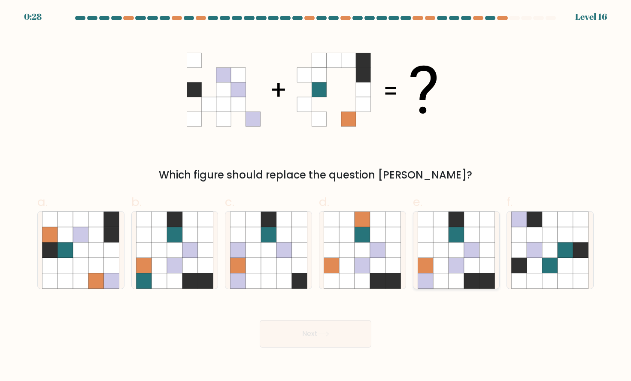
click at [426, 274] on icon at bounding box center [425, 280] width 15 height 15
click at [316, 196] on input "e." at bounding box center [315, 194] width 0 height 6
radio input "true"
click at [342, 334] on button "Next" at bounding box center [316, 333] width 112 height 27
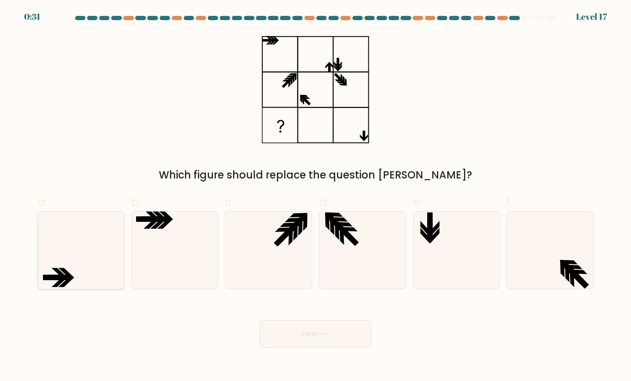
click at [84, 230] on icon at bounding box center [80, 250] width 77 height 77
click at [315, 196] on input "a." at bounding box center [315, 194] width 0 height 6
radio input "true"
click at [327, 336] on icon at bounding box center [324, 334] width 12 height 5
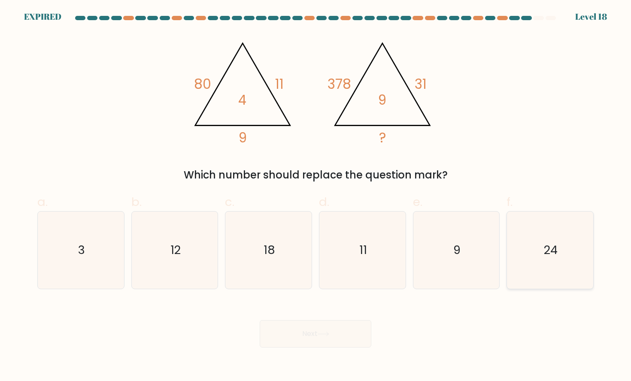
click at [560, 263] on icon "24" at bounding box center [549, 250] width 77 height 77
click at [316, 196] on input "f. 24" at bounding box center [315, 194] width 0 height 6
radio input "true"
click at [539, 250] on icon "24" at bounding box center [550, 250] width 76 height 76
click at [316, 196] on input "f. 24" at bounding box center [315, 194] width 0 height 6
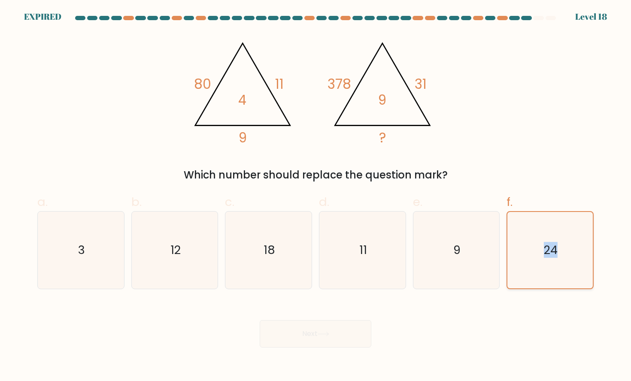
click at [539, 250] on icon "24" at bounding box center [550, 250] width 76 height 76
click at [316, 196] on input "f. 24" at bounding box center [315, 194] width 0 height 6
click at [599, 251] on form at bounding box center [315, 182] width 631 height 332
click at [552, 250] on text "24" at bounding box center [551, 250] width 14 height 16
click at [316, 196] on input "f. 24" at bounding box center [315, 194] width 0 height 6
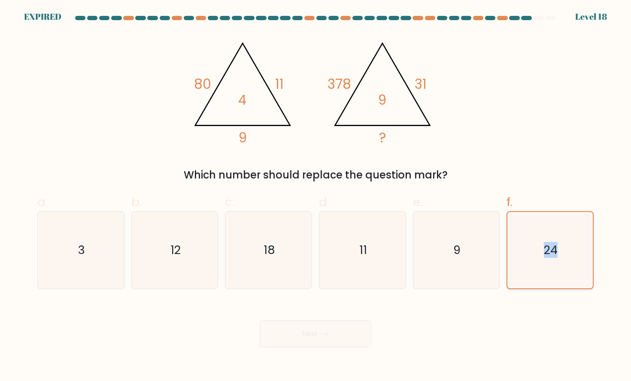
click at [552, 250] on text "24" at bounding box center [551, 250] width 14 height 16
click at [316, 196] on input "f. 24" at bounding box center [315, 194] width 0 height 6
click at [552, 250] on text "24" at bounding box center [551, 250] width 14 height 16
click at [316, 196] on input "f. 24" at bounding box center [315, 194] width 0 height 6
click at [461, 248] on icon "9" at bounding box center [456, 250] width 77 height 77
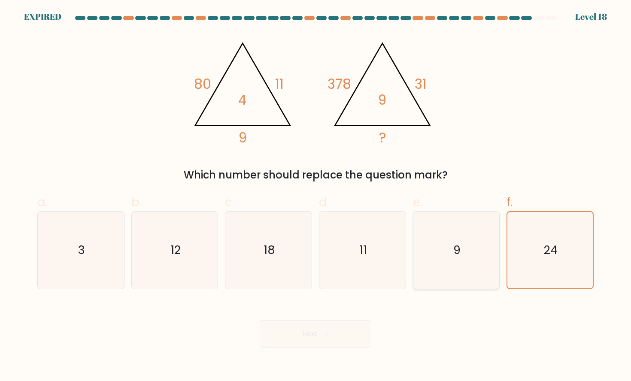
click at [316, 196] on input "e. 9" at bounding box center [315, 194] width 0 height 6
radio input "true"
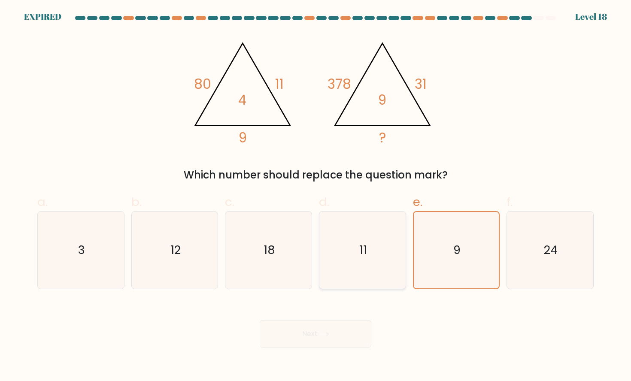
click at [361, 235] on icon "11" at bounding box center [362, 250] width 77 height 77
click at [316, 196] on input "d. 11" at bounding box center [315, 194] width 0 height 6
radio input "true"
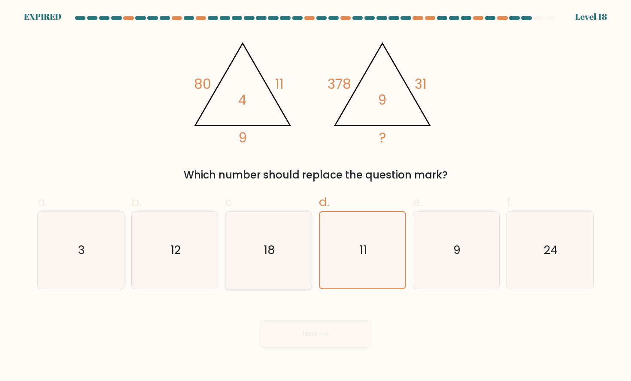
click at [248, 247] on icon "18" at bounding box center [268, 250] width 77 height 77
click at [315, 196] on input "c. 18" at bounding box center [315, 194] width 0 height 6
radio input "true"
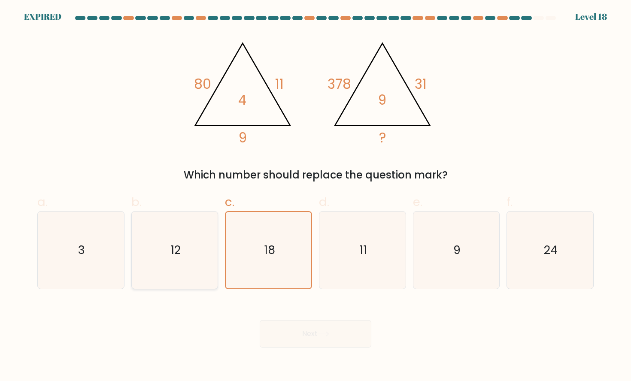
click at [133, 247] on div "12" at bounding box center [174, 250] width 87 height 78
click at [315, 196] on input "b. 12" at bounding box center [315, 194] width 0 height 6
radio input "true"
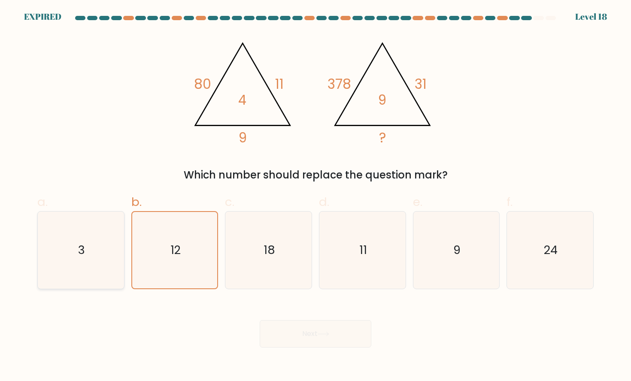
click at [86, 246] on icon "3" at bounding box center [80, 250] width 77 height 77
click at [315, 196] on input "a. 3" at bounding box center [315, 194] width 0 height 6
radio input "true"
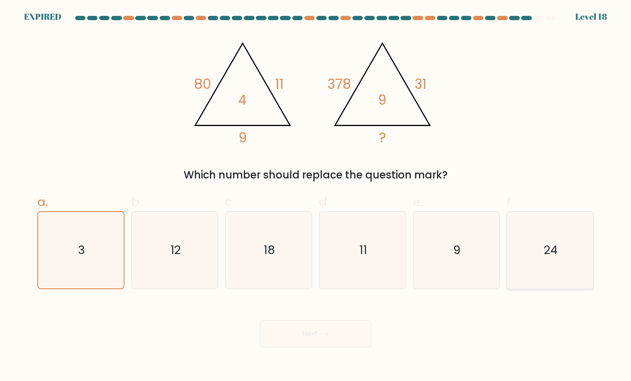
click at [560, 254] on icon "24" at bounding box center [549, 250] width 77 height 77
click at [316, 196] on input "f. 24" at bounding box center [315, 194] width 0 height 6
radio input "true"
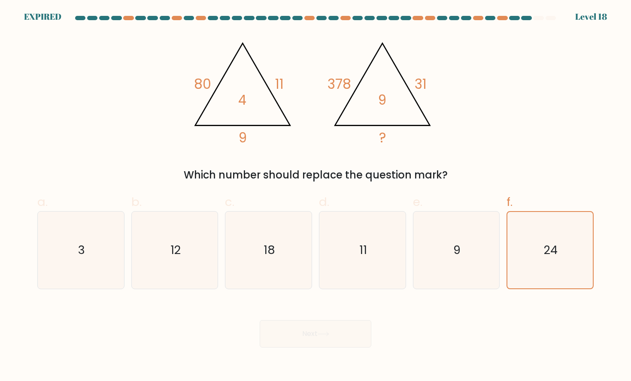
click at [539, 16] on div at bounding box center [538, 18] width 10 height 4
click at [523, 108] on div "@import url('https://fonts.googleapis.com/css?family=Abril+Fatface:400,100,100i…" at bounding box center [315, 108] width 566 height 150
click at [469, 272] on icon "9" at bounding box center [456, 250] width 77 height 77
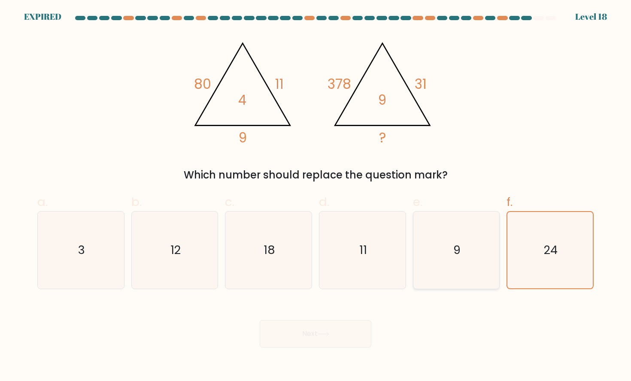
click at [316, 196] on input "e. 9" at bounding box center [315, 194] width 0 height 6
radio input "true"
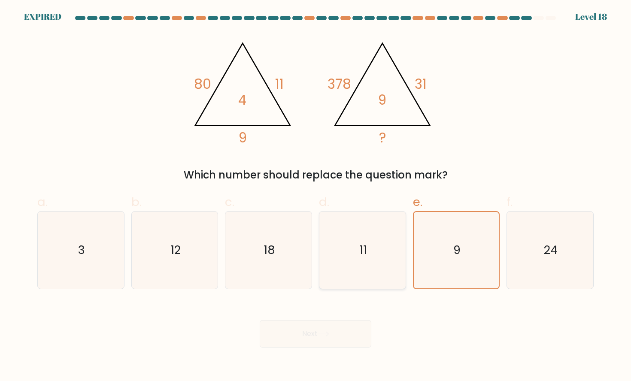
click at [341, 258] on icon "11" at bounding box center [362, 250] width 77 height 77
click at [316, 196] on input "d. 11" at bounding box center [315, 194] width 0 height 6
radio input "true"
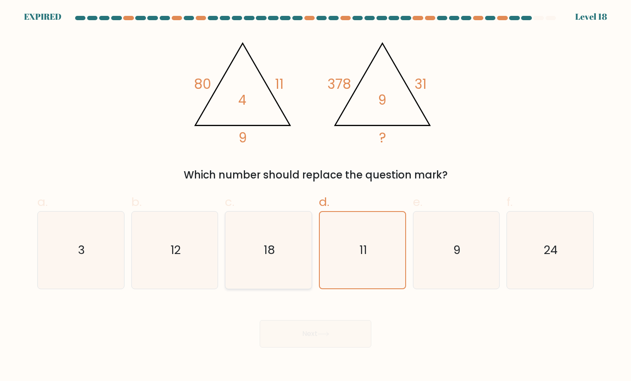
click at [276, 254] on icon "18" at bounding box center [268, 250] width 77 height 77
click at [315, 196] on input "c. 18" at bounding box center [315, 194] width 0 height 6
radio input "true"
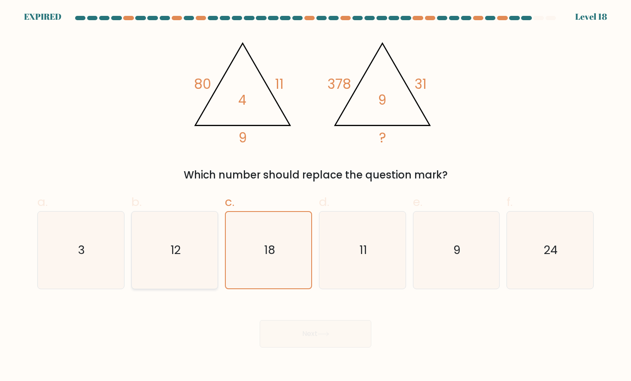
click at [192, 254] on icon "12" at bounding box center [174, 250] width 77 height 77
click at [315, 196] on input "b. 12" at bounding box center [315, 194] width 0 height 6
radio input "true"
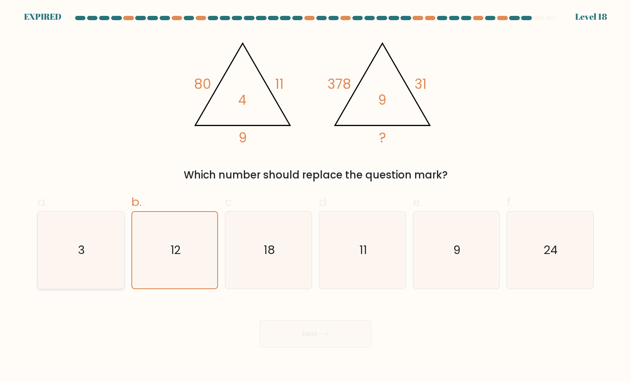
click at [81, 252] on text "3" at bounding box center [81, 250] width 7 height 16
click at [315, 196] on input "a. 3" at bounding box center [315, 194] width 0 height 6
radio input "true"
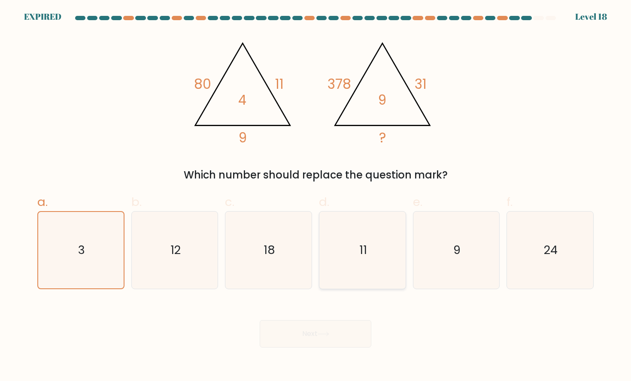
click at [359, 262] on icon "11" at bounding box center [362, 250] width 77 height 77
click at [316, 196] on input "d. 11" at bounding box center [315, 194] width 0 height 6
radio input "true"
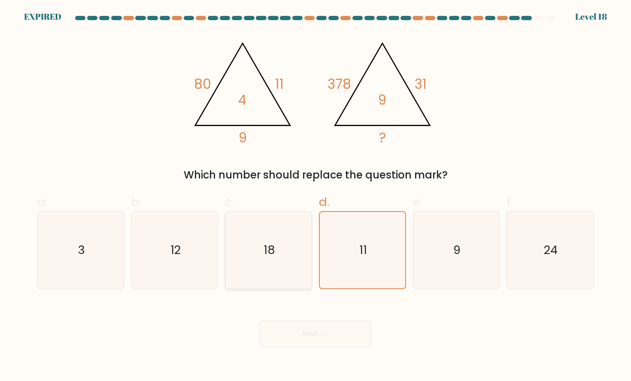
click at [278, 251] on icon "18" at bounding box center [268, 250] width 77 height 77
click at [315, 196] on input "c. 18" at bounding box center [315, 194] width 0 height 6
radio input "true"
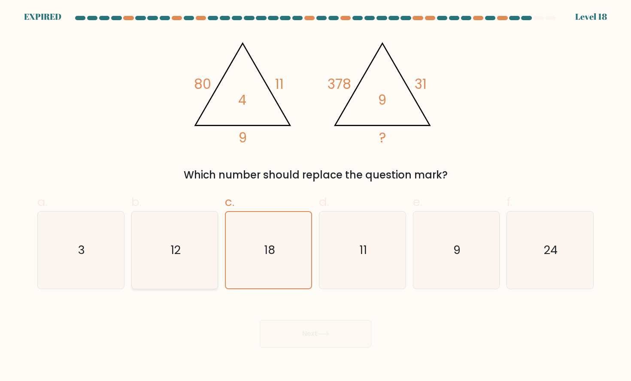
click at [177, 254] on text "12" at bounding box center [175, 250] width 10 height 16
click at [315, 196] on input "b. 12" at bounding box center [315, 194] width 0 height 6
radio input "true"
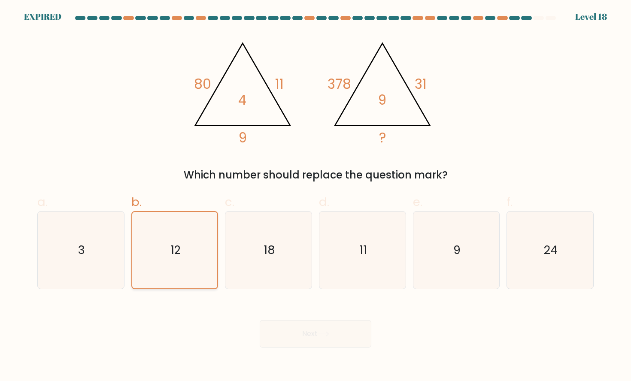
click at [177, 254] on text "12" at bounding box center [175, 250] width 10 height 16
click at [315, 196] on input "b. 12" at bounding box center [315, 194] width 0 height 6
click at [177, 254] on text "12" at bounding box center [175, 250] width 10 height 16
click at [315, 196] on input "b. 12" at bounding box center [315, 194] width 0 height 6
click at [177, 254] on text "12" at bounding box center [175, 250] width 10 height 16
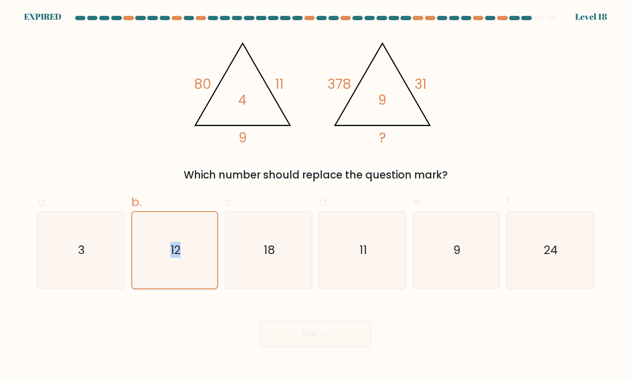
click at [315, 196] on input "b. 12" at bounding box center [315, 194] width 0 height 6
click at [177, 254] on text "12" at bounding box center [175, 250] width 10 height 16
click at [315, 196] on input "b. 12" at bounding box center [315, 194] width 0 height 6
click at [434, 276] on icon "9" at bounding box center [456, 250] width 77 height 77
click at [316, 196] on input "e. 9" at bounding box center [315, 194] width 0 height 6
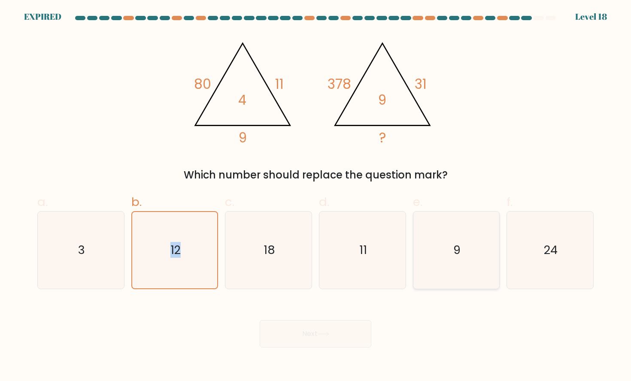
radio input "true"
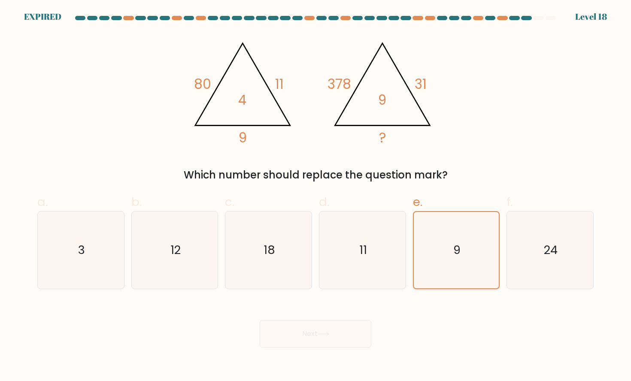
click at [434, 276] on icon "9" at bounding box center [456, 250] width 76 height 76
click at [316, 196] on input "e. 9" at bounding box center [315, 194] width 0 height 6
click at [434, 276] on icon "9" at bounding box center [456, 250] width 76 height 76
click at [316, 196] on input "e. 9" at bounding box center [315, 194] width 0 height 6
click at [549, 260] on icon "24" at bounding box center [549, 250] width 77 height 77
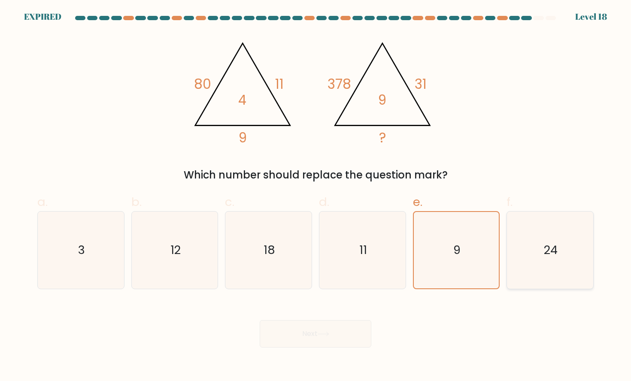
click at [316, 196] on input "f. 24" at bounding box center [315, 194] width 0 height 6
radio input "true"
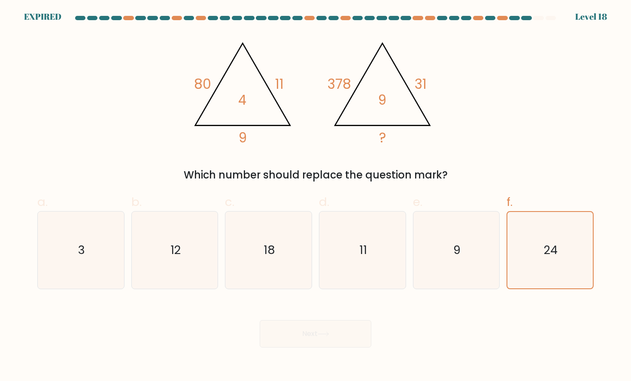
click at [351, 337] on div "Next" at bounding box center [315, 324] width 566 height 48
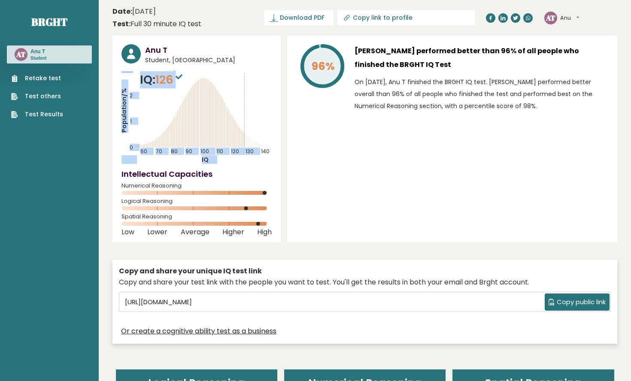
drag, startPoint x: 136, startPoint y: 80, endPoint x: 141, endPoint y: 79, distance: 4.5
click at [141, 79] on div "IQ: 126 Population/% IQ 0 1 2 60 70 80 90 100 110 120 130 140" at bounding box center [196, 117] width 150 height 93
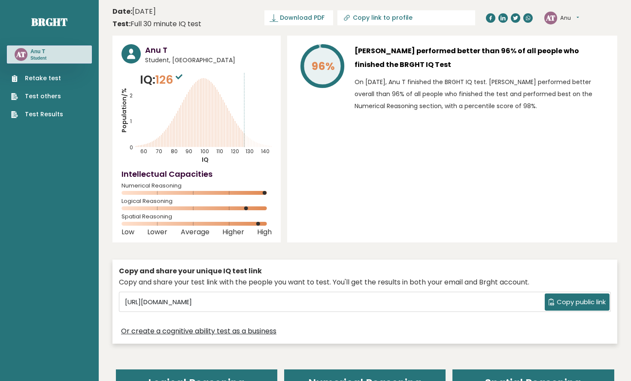
click at [262, 57] on span "Student, [GEOGRAPHIC_DATA]" at bounding box center [208, 60] width 127 height 9
click at [218, 103] on icon "Population/% IQ 0 1 2 60 70 80 90 100 110 120 130 140" at bounding box center [196, 117] width 150 height 93
drag, startPoint x: 188, startPoint y: 16, endPoint x: 133, endPoint y: 15, distance: 55.4
click at [133, 15] on time "Date: February 14, 2025" at bounding box center [133, 11] width 43 height 10
click at [208, 17] on header "Date: February 14, 2025 Test: Full 30 minute IQ test Download PDF Downloading..…" at bounding box center [364, 17] width 505 height 27
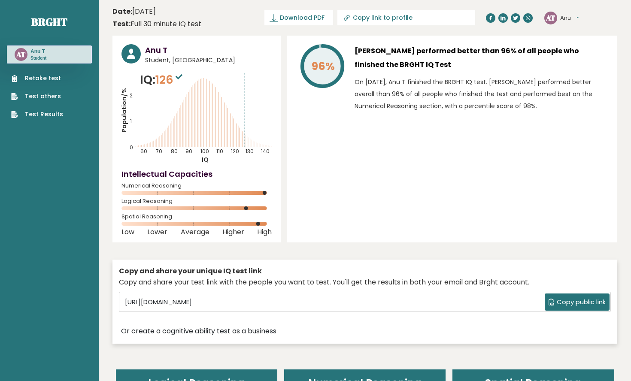
click at [455, 85] on p "On February 14, 2025, Anu T finished the BRGHT IQ test. Anu performed better ov…" at bounding box center [481, 94] width 254 height 36
click at [455, 85] on p "On [DATE], Anu T finished the BRGHT IQ test. [PERSON_NAME] performed better ove…" at bounding box center [481, 94] width 254 height 36
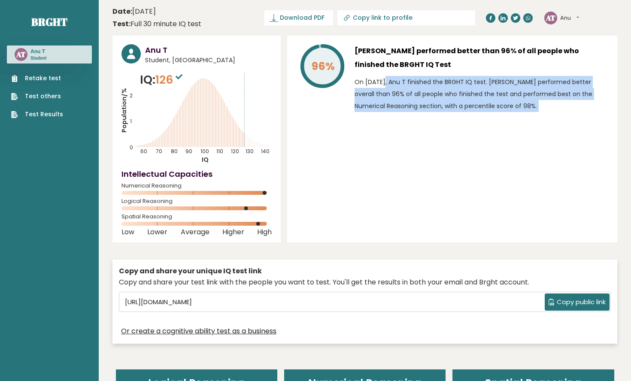
click at [455, 85] on p "On February 14, 2025, Anu T finished the BRGHT IQ test. Anu performed better ov…" at bounding box center [481, 94] width 254 height 36
click at [455, 224] on div "96% Anu T performed better than 96% of all people who finished the BRGHT IQ Tes…" at bounding box center [452, 139] width 330 height 207
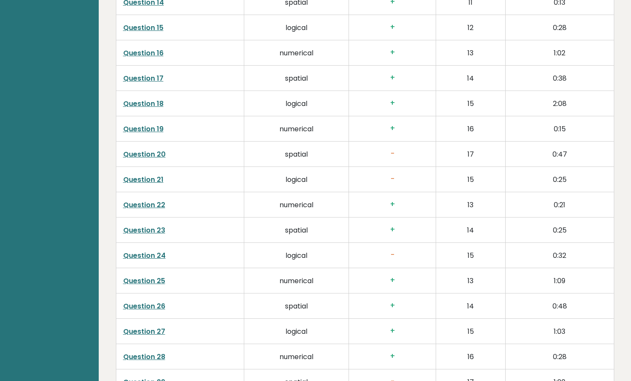
scroll to position [1895, 0]
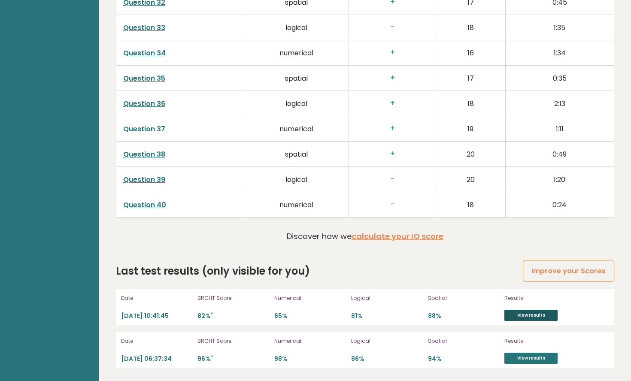
click at [530, 313] on link "View results" at bounding box center [530, 315] width 53 height 11
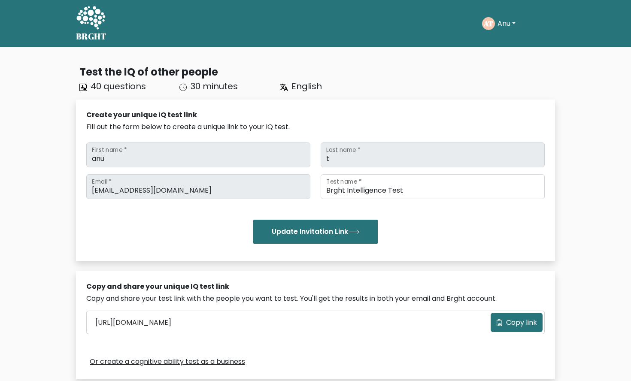
click at [84, 22] on icon at bounding box center [91, 19] width 30 height 26
click at [88, 22] on icon at bounding box center [90, 17] width 29 height 23
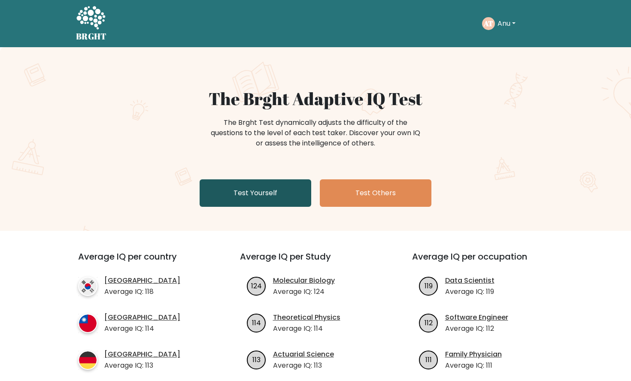
click at [275, 194] on link "Test Yourself" at bounding box center [256, 192] width 112 height 27
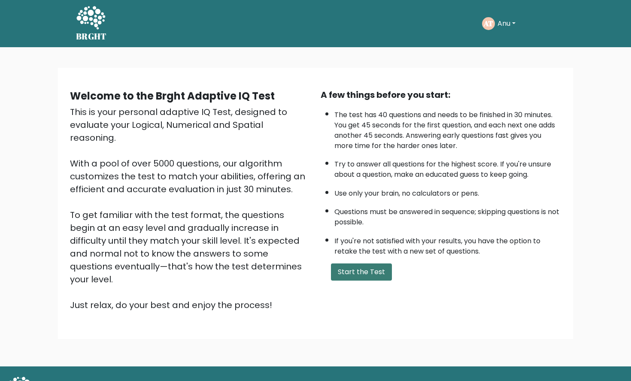
click at [360, 267] on button "Start the Test" at bounding box center [361, 271] width 61 height 17
click at [354, 275] on button "Start the Test" at bounding box center [361, 271] width 61 height 17
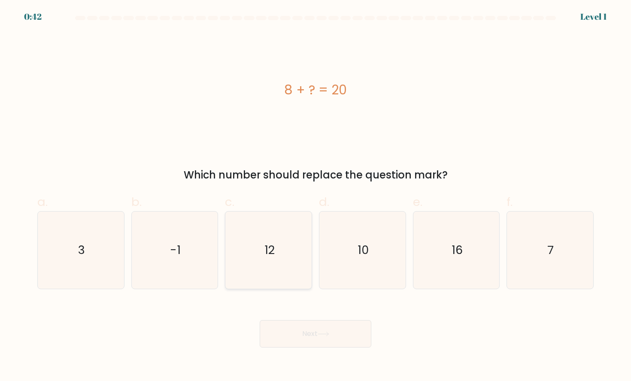
drag, startPoint x: 269, startPoint y: 242, endPoint x: 273, endPoint y: 257, distance: 14.8
click at [269, 242] on text "12" at bounding box center [269, 250] width 10 height 16
click at [315, 196] on input "c. 12" at bounding box center [315, 194] width 0 height 6
radio input "true"
click at [315, 333] on button "Next" at bounding box center [316, 333] width 112 height 27
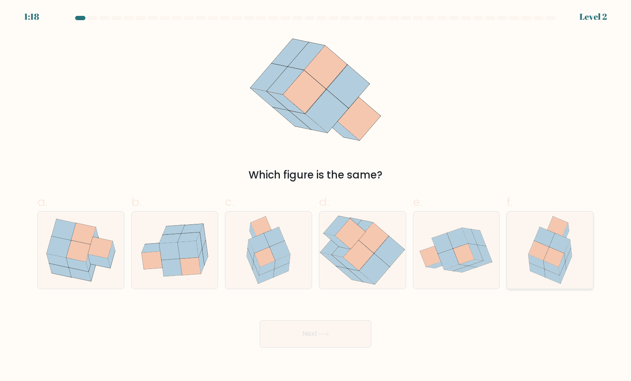
click at [567, 251] on icon at bounding box center [567, 250] width 6 height 21
click at [316, 196] on input "f." at bounding box center [315, 194] width 0 height 6
radio input "true"
click at [356, 335] on button "Next" at bounding box center [316, 333] width 112 height 27
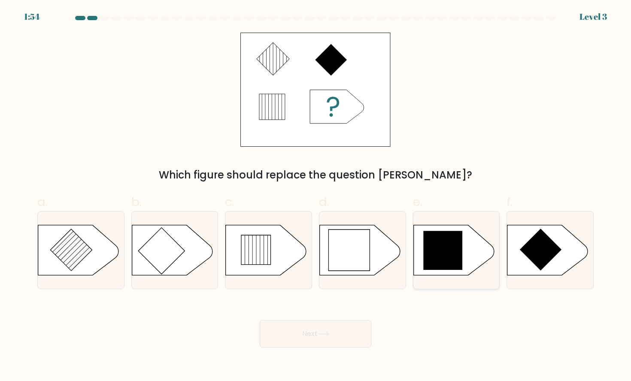
click at [463, 253] on icon at bounding box center [453, 250] width 81 height 50
click at [316, 196] on input "e." at bounding box center [315, 194] width 0 height 6
radio input "true"
click at [347, 328] on button "Next" at bounding box center [316, 333] width 112 height 27
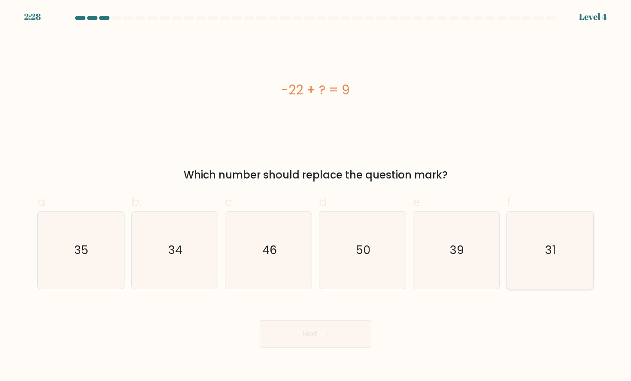
click at [542, 242] on icon "31" at bounding box center [549, 250] width 77 height 77
click at [316, 196] on input "f. 31" at bounding box center [315, 194] width 0 height 6
radio input "true"
click at [321, 337] on button "Next" at bounding box center [316, 333] width 112 height 27
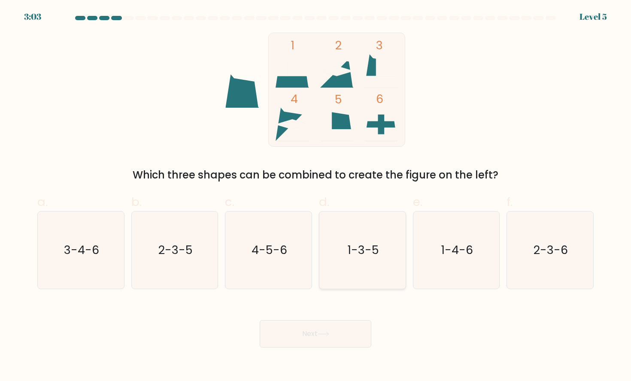
click at [358, 270] on icon "1-3-5" at bounding box center [362, 250] width 77 height 77
click at [316, 196] on input "d. 1-3-5" at bounding box center [315, 194] width 0 height 6
radio input "true"
click at [341, 339] on button "Next" at bounding box center [316, 333] width 112 height 27
click at [320, 330] on button "Next" at bounding box center [316, 333] width 112 height 27
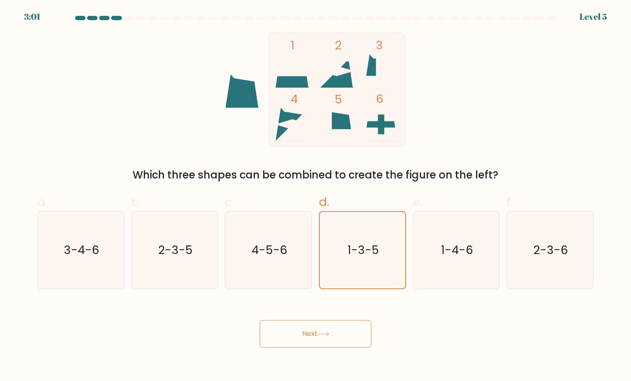
click at [320, 330] on button "Next" at bounding box center [316, 333] width 112 height 27
click at [300, 334] on button "Next" at bounding box center [316, 333] width 112 height 27
click at [355, 336] on button "Next" at bounding box center [316, 333] width 112 height 27
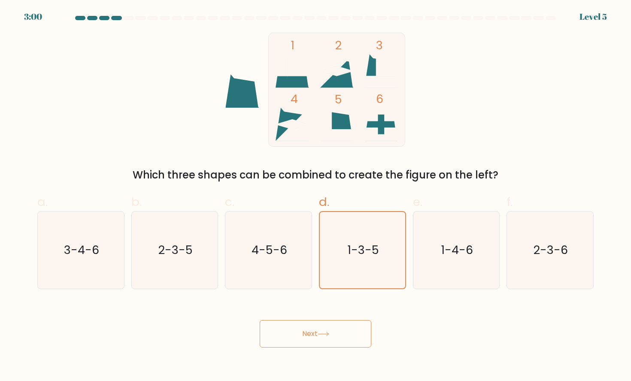
click at [300, 335] on button "Next" at bounding box center [316, 333] width 112 height 27
click at [351, 332] on button "Next" at bounding box center [316, 333] width 112 height 27
click at [379, 255] on icon "1-3-5" at bounding box center [362, 250] width 76 height 76
click at [316, 196] on input "d. 1-3-5" at bounding box center [315, 194] width 0 height 6
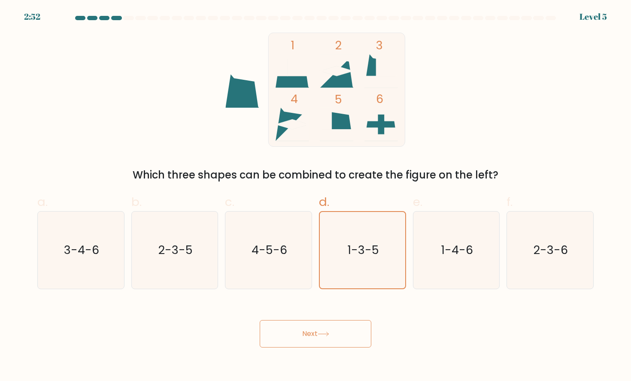
click at [331, 338] on button "Next" at bounding box center [316, 333] width 112 height 27
drag, startPoint x: 331, startPoint y: 338, endPoint x: 306, endPoint y: 329, distance: 26.9
click at [305, 329] on button "Next" at bounding box center [316, 333] width 112 height 27
click at [306, 329] on button "Next" at bounding box center [316, 333] width 112 height 27
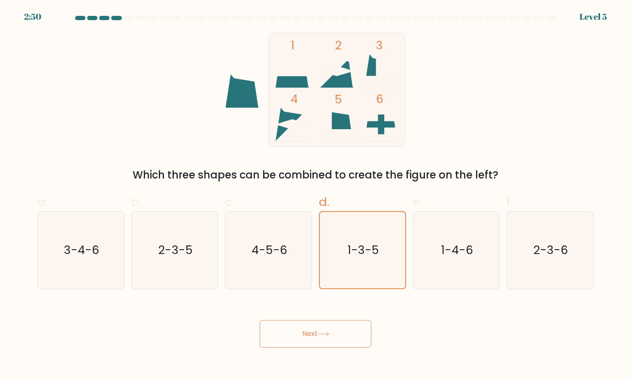
click at [306, 329] on button "Next" at bounding box center [316, 333] width 112 height 27
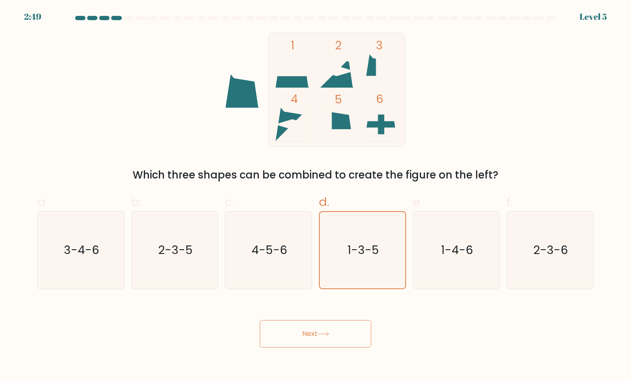
click at [306, 329] on button "Next" at bounding box center [316, 333] width 112 height 27
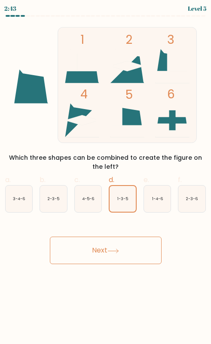
click at [96, 257] on button "Next" at bounding box center [106, 249] width 112 height 27
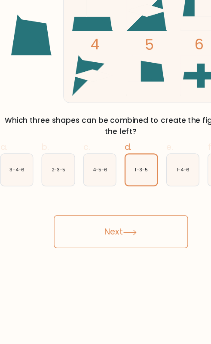
click at [82, 268] on body "2:38 Level 5" at bounding box center [105, 172] width 211 height 344
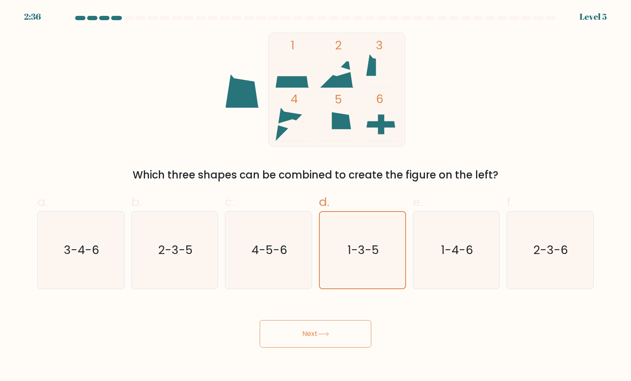
click at [312, 342] on button "Next" at bounding box center [316, 333] width 112 height 27
click at [312, 330] on button "Next" at bounding box center [316, 333] width 112 height 27
click at [362, 238] on icon "1-3-5" at bounding box center [362, 250] width 77 height 77
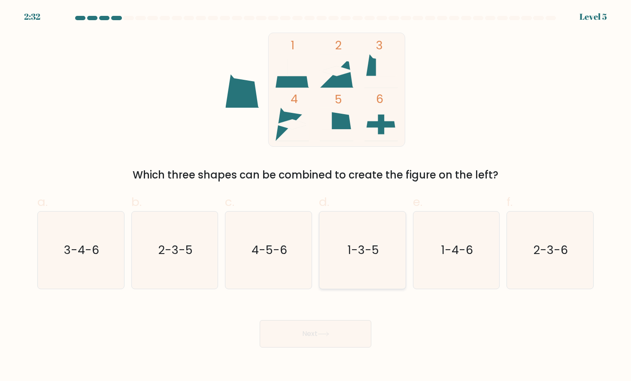
click at [316, 196] on input "d. 1-3-5" at bounding box center [315, 194] width 0 height 6
radio input "true"
click at [312, 333] on button "Next" at bounding box center [316, 333] width 112 height 27
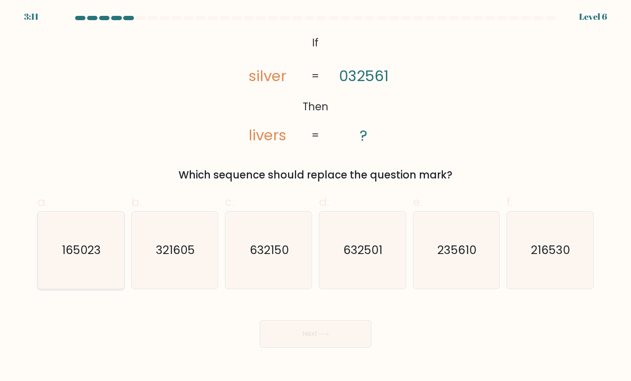
click at [88, 258] on icon "165023" at bounding box center [80, 250] width 77 height 77
click at [315, 196] on input "a. 165023" at bounding box center [315, 194] width 0 height 6
radio input "true"
click at [286, 337] on button "Next" at bounding box center [316, 333] width 112 height 27
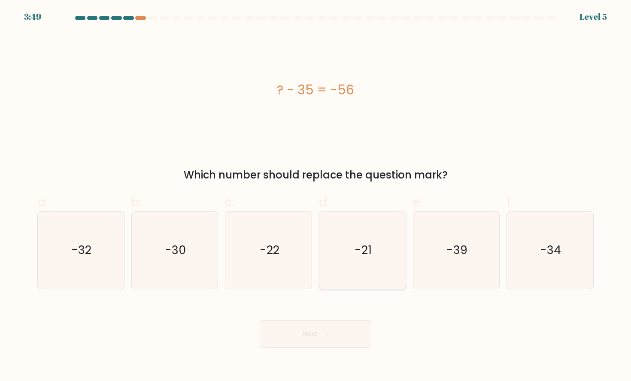
click at [376, 252] on icon "-21" at bounding box center [362, 250] width 77 height 77
click at [316, 196] on input "d. -21" at bounding box center [315, 194] width 0 height 6
radio input "true"
click at [317, 339] on button "Next" at bounding box center [316, 333] width 112 height 27
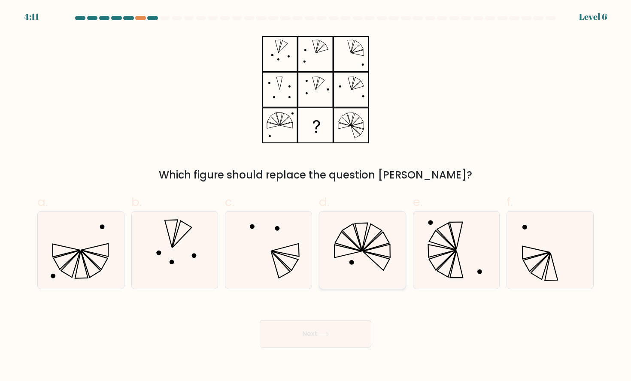
click at [372, 273] on icon at bounding box center [362, 250] width 77 height 77
click at [316, 196] on input "d." at bounding box center [315, 194] width 0 height 6
radio input "true"
click at [317, 336] on button "Next" at bounding box center [316, 333] width 112 height 27
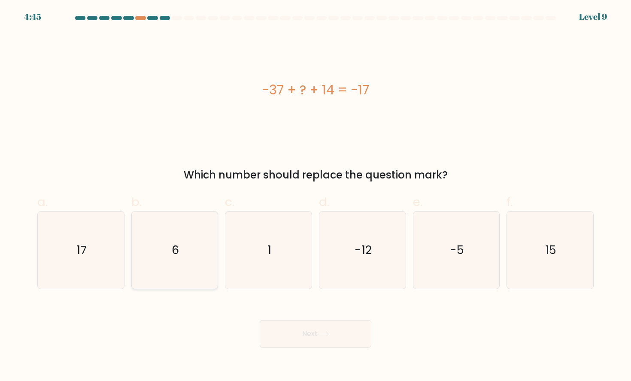
click at [167, 249] on icon "6" at bounding box center [174, 250] width 77 height 77
click at [315, 196] on input "b. 6" at bounding box center [315, 194] width 0 height 6
radio input "true"
click at [304, 337] on button "Next" at bounding box center [316, 333] width 112 height 27
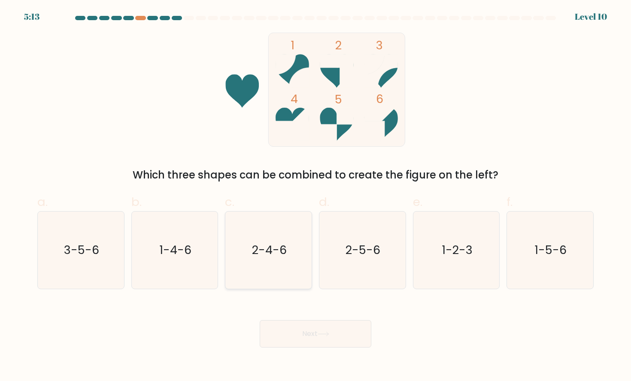
click at [247, 253] on icon "2-4-6" at bounding box center [268, 250] width 77 height 77
click at [315, 196] on input "c. 2-4-6" at bounding box center [315, 194] width 0 height 6
radio input "true"
click at [305, 332] on button "Next" at bounding box center [316, 333] width 112 height 27
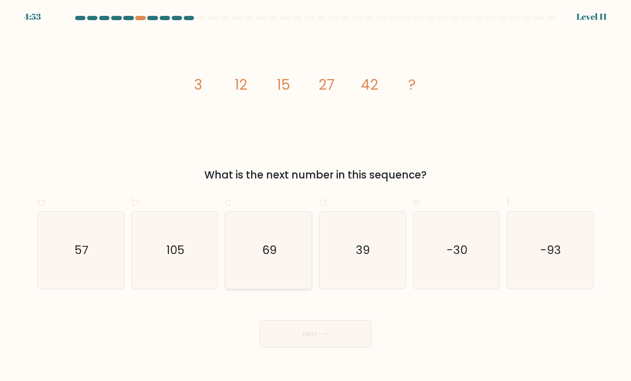
click at [284, 231] on icon "69" at bounding box center [268, 250] width 77 height 77
click at [315, 196] on input "c. 69" at bounding box center [315, 194] width 0 height 6
radio input "true"
click at [306, 330] on button "Next" at bounding box center [316, 333] width 112 height 27
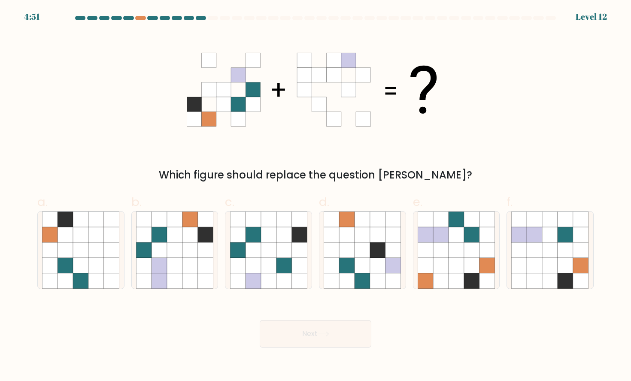
click at [347, 334] on button "Next" at bounding box center [316, 333] width 112 height 27
click at [406, 345] on div "Next" at bounding box center [315, 324] width 566 height 48
click at [162, 242] on icon at bounding box center [158, 249] width 15 height 15
click at [315, 196] on input "b." at bounding box center [315, 194] width 0 height 6
radio input "true"
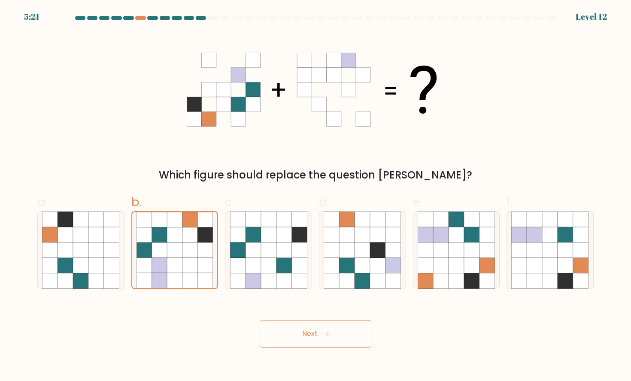
click at [326, 338] on button "Next" at bounding box center [316, 333] width 112 height 27
click at [314, 332] on button "Next" at bounding box center [316, 333] width 112 height 27
click at [322, 333] on icon at bounding box center [324, 334] width 12 height 5
click at [333, 333] on button "Next" at bounding box center [316, 333] width 112 height 27
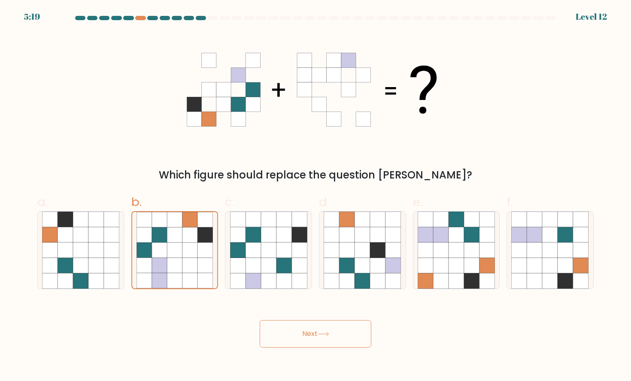
click at [342, 333] on button "Next" at bounding box center [316, 333] width 112 height 27
click at [296, 333] on button "Next" at bounding box center [316, 333] width 112 height 27
click at [300, 333] on button "Next" at bounding box center [316, 333] width 112 height 27
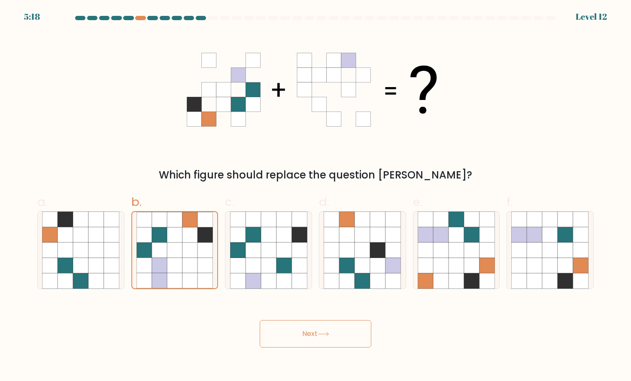
click at [300, 333] on button "Next" at bounding box center [316, 333] width 112 height 27
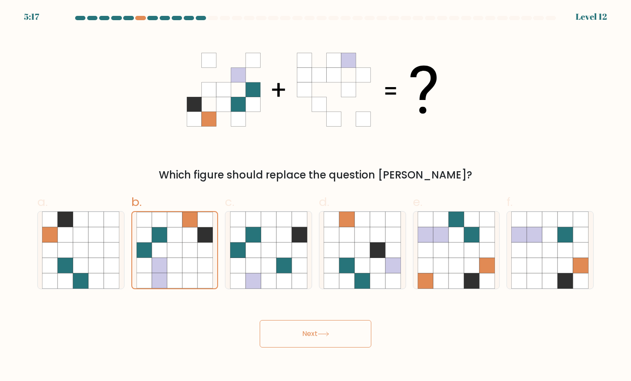
click at [300, 333] on button "Next" at bounding box center [316, 333] width 112 height 27
click at [179, 254] on icon at bounding box center [174, 249] width 15 height 15
click at [315, 196] on input "b." at bounding box center [315, 194] width 0 height 6
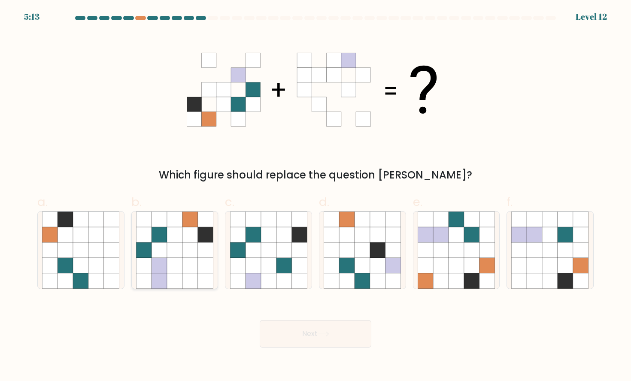
radio input "true"
click at [314, 324] on button "Next" at bounding box center [316, 333] width 112 height 27
click at [317, 337] on button "Next" at bounding box center [316, 333] width 112 height 27
click at [305, 337] on button "Next" at bounding box center [316, 333] width 112 height 27
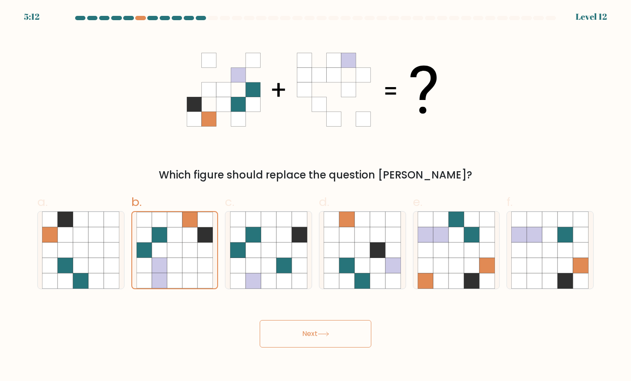
click at [305, 337] on button "Next" at bounding box center [316, 333] width 112 height 27
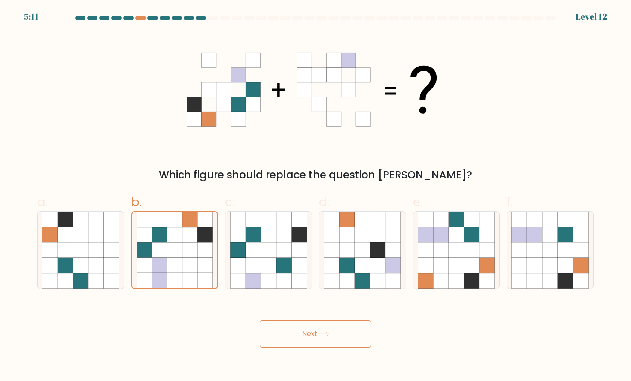
click at [305, 337] on button "Next" at bounding box center [316, 333] width 112 height 27
click at [294, 334] on button "Next" at bounding box center [316, 333] width 112 height 27
click at [338, 345] on button "Next" at bounding box center [316, 333] width 112 height 27
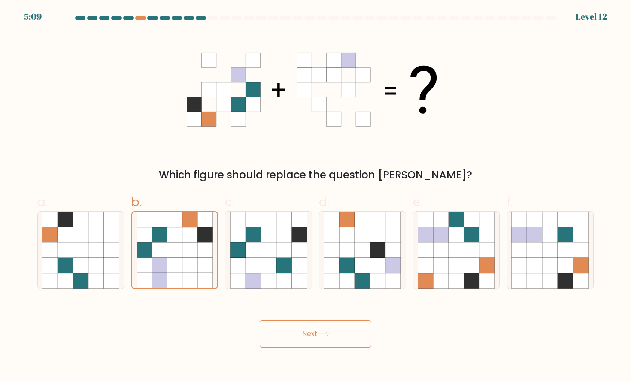
click at [287, 326] on button "Next" at bounding box center [316, 333] width 112 height 27
click at [204, 239] on icon at bounding box center [204, 234] width 15 height 15
click at [315, 196] on input "b." at bounding box center [315, 194] width 0 height 6
click at [298, 335] on button "Next" at bounding box center [316, 333] width 112 height 27
click at [295, 334] on button "Next" at bounding box center [316, 333] width 112 height 27
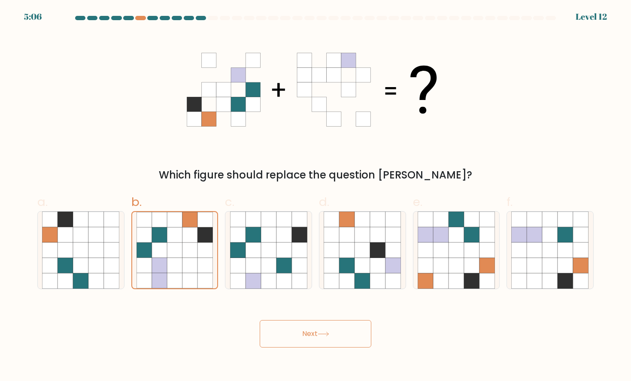
click at [295, 334] on button "Next" at bounding box center [316, 333] width 112 height 27
click at [300, 333] on button "Next" at bounding box center [316, 333] width 112 height 27
click at [306, 333] on button "Next" at bounding box center [316, 333] width 112 height 27
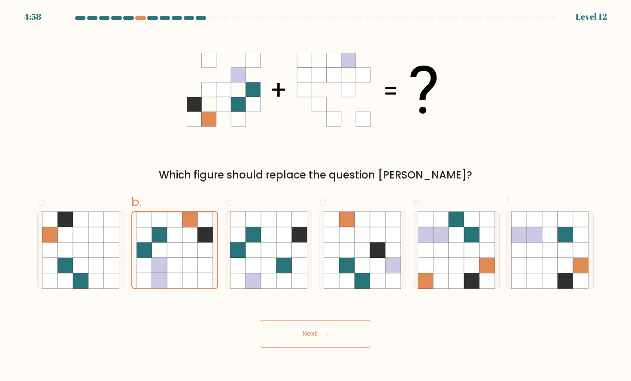
click at [321, 338] on button "Next" at bounding box center [316, 333] width 112 height 27
click at [309, 337] on button "Next" at bounding box center [316, 333] width 112 height 27
click at [306, 335] on button "Next" at bounding box center [316, 333] width 112 height 27
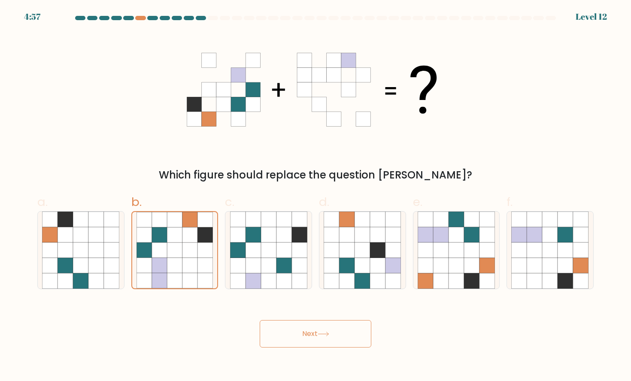
click at [306, 335] on button "Next" at bounding box center [316, 333] width 112 height 27
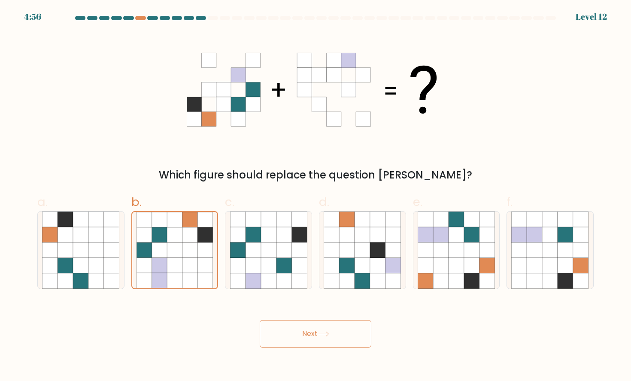
click at [306, 335] on button "Next" at bounding box center [316, 333] width 112 height 27
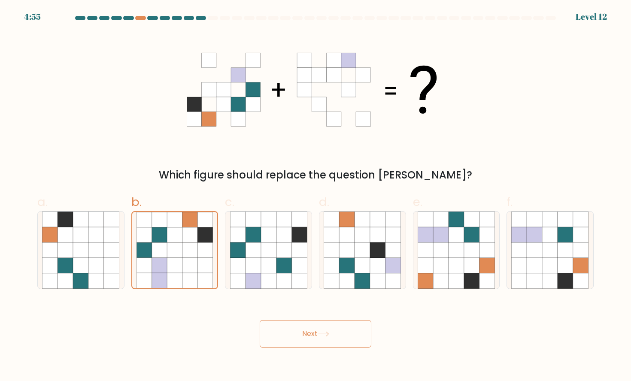
click at [306, 335] on button "Next" at bounding box center [316, 333] width 112 height 27
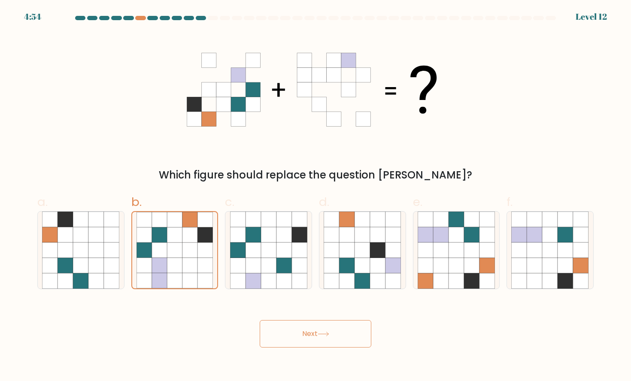
click at [306, 335] on button "Next" at bounding box center [316, 333] width 112 height 27
click at [200, 255] on icon at bounding box center [205, 249] width 15 height 15
click at [315, 196] on input "b." at bounding box center [315, 194] width 0 height 6
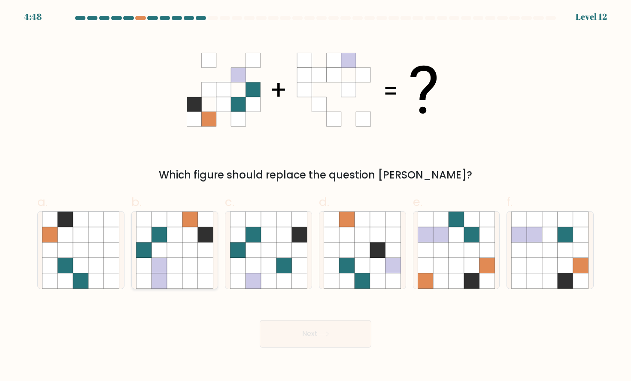
radio input "true"
click at [297, 328] on button "Next" at bounding box center [316, 333] width 112 height 27
click at [302, 334] on button "Next" at bounding box center [316, 333] width 112 height 27
click at [333, 334] on button "Next" at bounding box center [316, 333] width 112 height 27
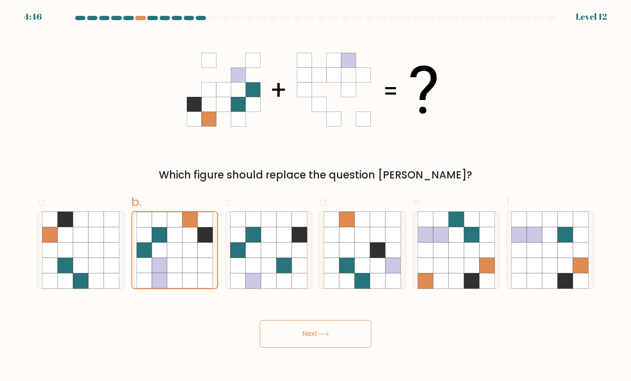
click at [341, 341] on button "Next" at bounding box center [316, 333] width 112 height 27
click at [340, 341] on button "Next" at bounding box center [316, 333] width 112 height 27
click at [341, 341] on button "Next" at bounding box center [316, 333] width 112 height 27
click at [340, 341] on button "Next" at bounding box center [316, 333] width 112 height 27
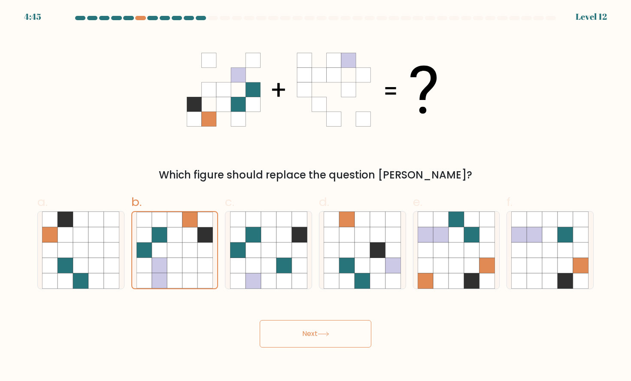
click at [340, 341] on button "Next" at bounding box center [316, 333] width 112 height 27
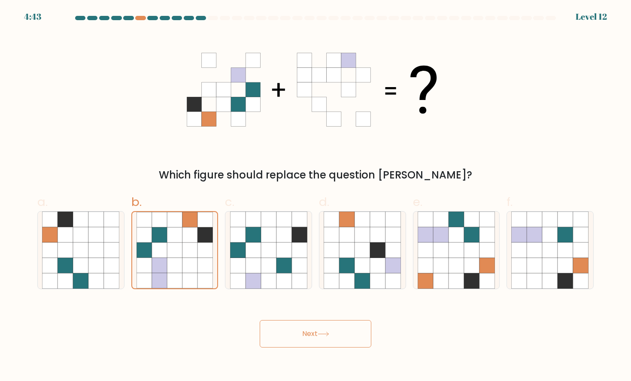
click at [340, 341] on button "Next" at bounding box center [316, 333] width 112 height 27
click at [341, 341] on button "Next" at bounding box center [316, 333] width 112 height 27
click at [341, 342] on button "Next" at bounding box center [316, 333] width 112 height 27
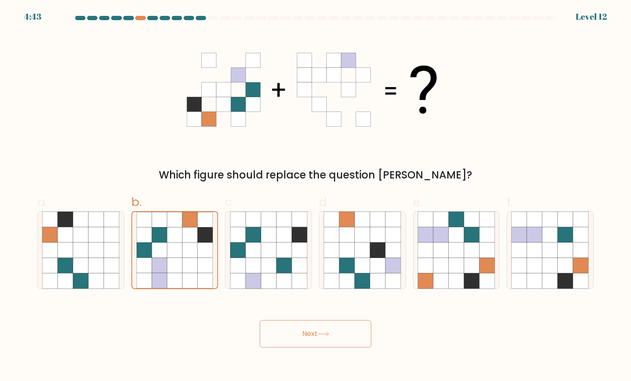
click at [341, 342] on button "Next" at bounding box center [316, 333] width 112 height 27
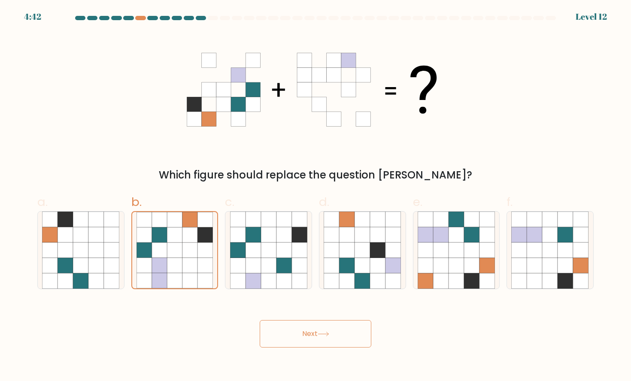
click at [341, 342] on button "Next" at bounding box center [316, 333] width 112 height 27
click at [341, 330] on button "Next" at bounding box center [316, 333] width 112 height 27
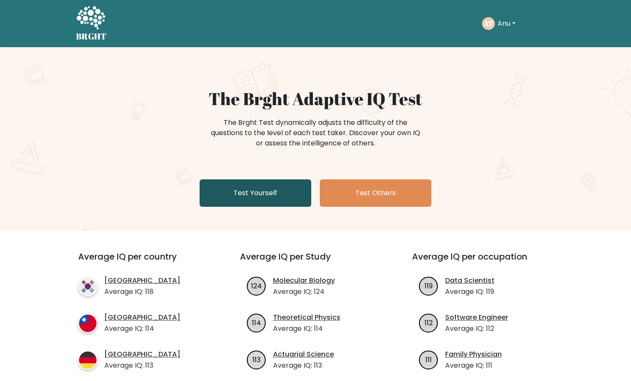
click at [268, 197] on link "Test Yourself" at bounding box center [256, 192] width 112 height 27
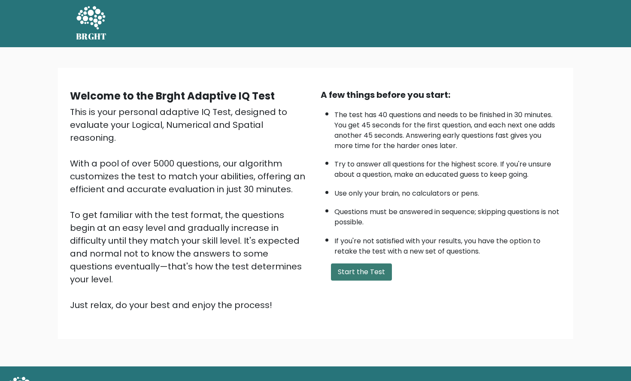
click at [340, 266] on button "Start the Test" at bounding box center [361, 271] width 61 height 17
